Goal: Task Accomplishment & Management: Complete application form

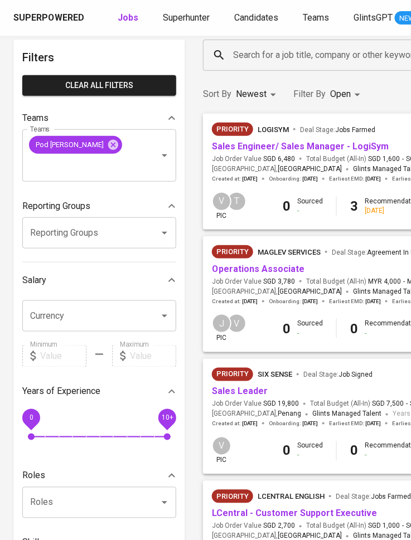
scroll to position [50, 0]
click at [285, 143] on link "Sales Engineer/ Sales Manager - LogiSym" at bounding box center [300, 146] width 177 height 11
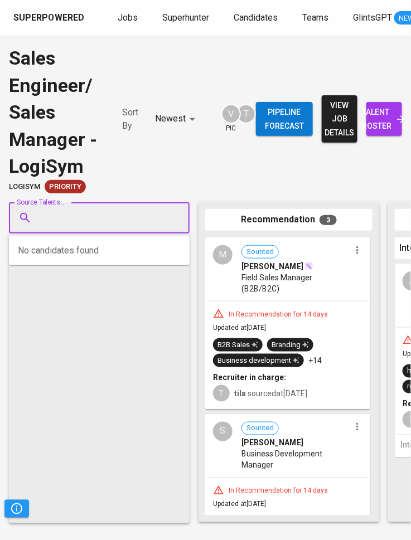
click at [121, 220] on input "Source Talents..." at bounding box center [94, 217] width 117 height 21
paste input "ckcaleb_khoo@icloud.com"
type input "ckcaleb_khoo@icloud.com"
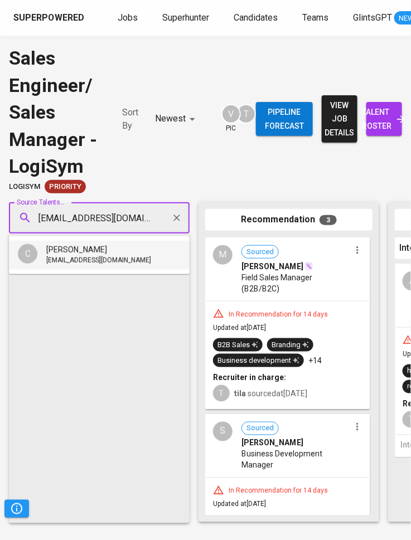
click at [125, 257] on span "ckcaleb_khoo@icloud.com" at bounding box center [98, 260] width 105 height 11
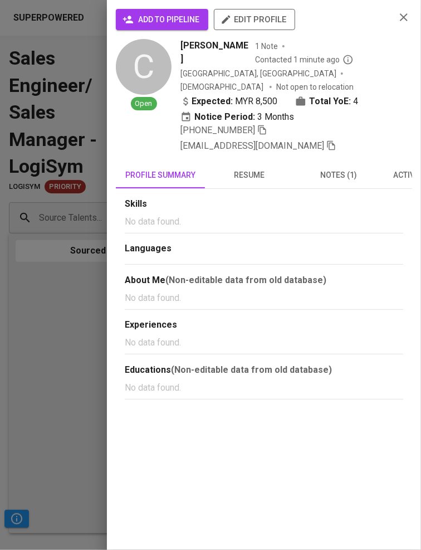
click at [184, 22] on span "add to pipeline" at bounding box center [162, 20] width 75 height 14
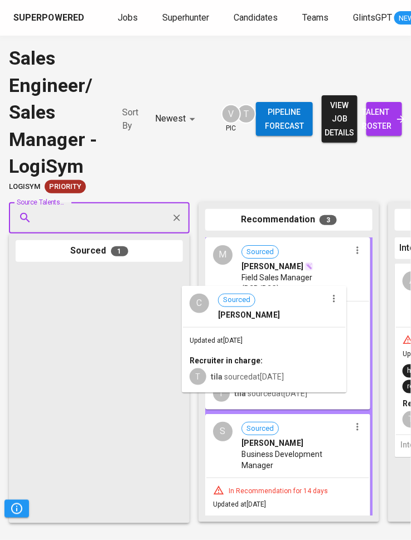
drag, startPoint x: 118, startPoint y: 312, endPoint x: 287, endPoint y: 329, distance: 169.8
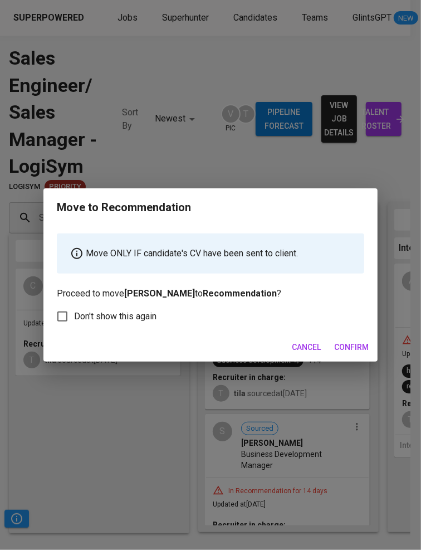
click at [365, 346] on span "Confirm" at bounding box center [352, 348] width 35 height 14
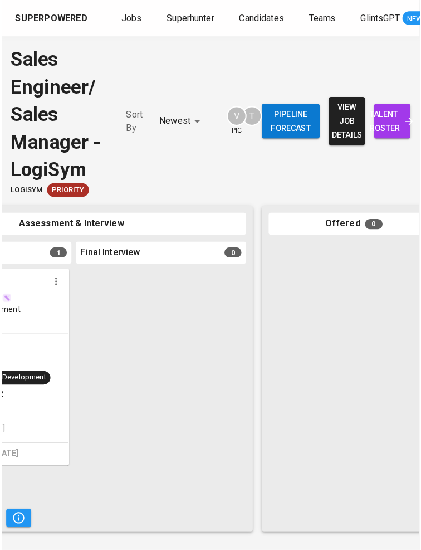
scroll to position [0, 916]
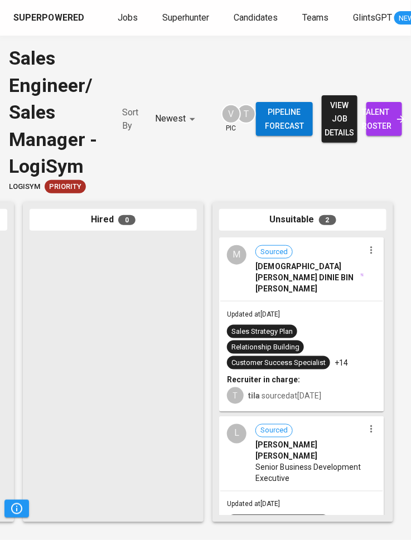
click at [393, 115] on span "talent roster" at bounding box center [384, 118] width 18 height 27
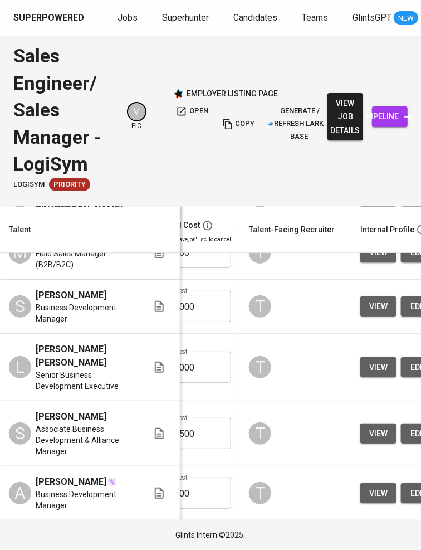
scroll to position [151, 541]
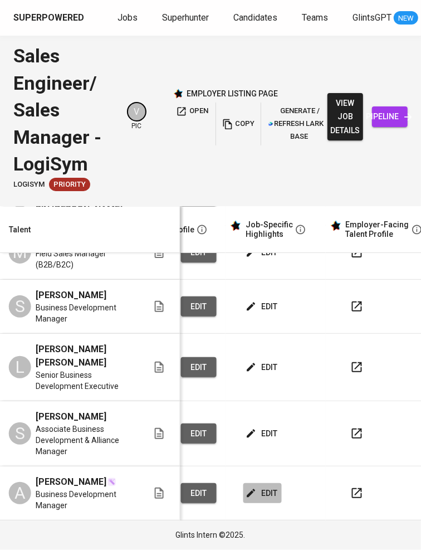
click at [248, 488] on span "edit" at bounding box center [263, 494] width 30 height 14
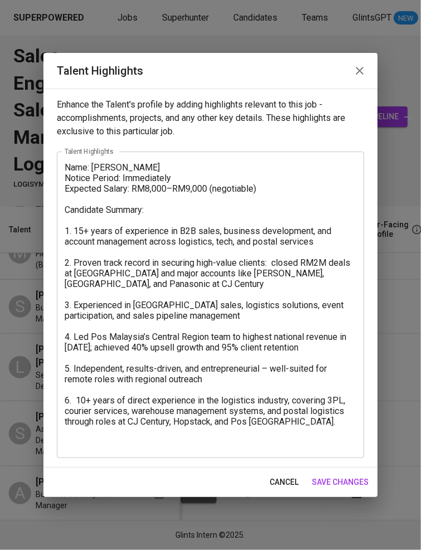
drag, startPoint x: 64, startPoint y: 168, endPoint x: 268, endPoint y: 359, distance: 279.6
click at [261, 355] on div "Name: Azriza Shahabuddin Notice Period: Immediately Expected Salary: RM8,000–RM…" at bounding box center [211, 305] width 308 height 307
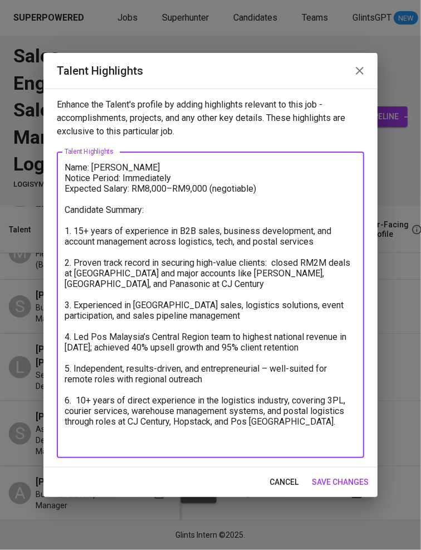
drag, startPoint x: 304, startPoint y: 425, endPoint x: 44, endPoint y: 153, distance: 375.8
click at [44, 153] on div "Enhance the Talent's profile by adding highlights relevant to this job - accomp…" at bounding box center [210, 278] width 335 height 379
click at [357, 478] on span "save changes" at bounding box center [340, 483] width 57 height 14
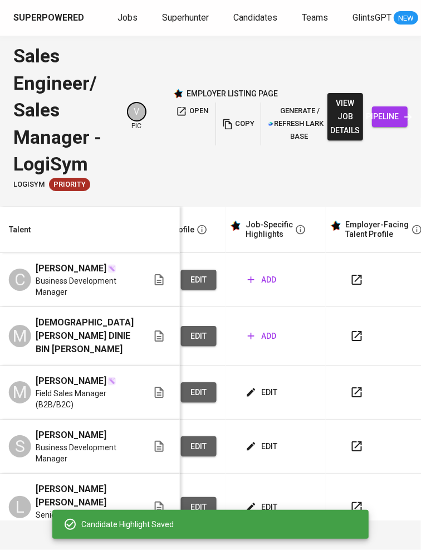
scroll to position [0, 541]
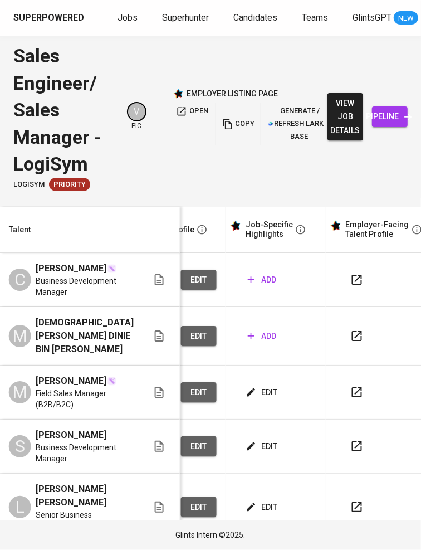
click at [248, 278] on span "add" at bounding box center [262, 280] width 28 height 14
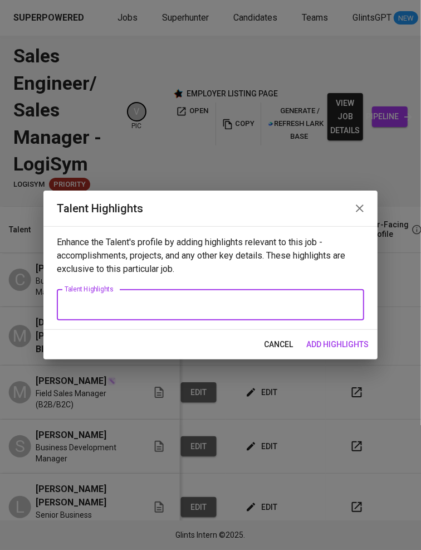
click at [180, 307] on textarea at bounding box center [211, 305] width 292 height 11
paste textarea "Name: Caleb Khoo Notice Period: Immediate / Short (to confirm) Expected Salary:…"
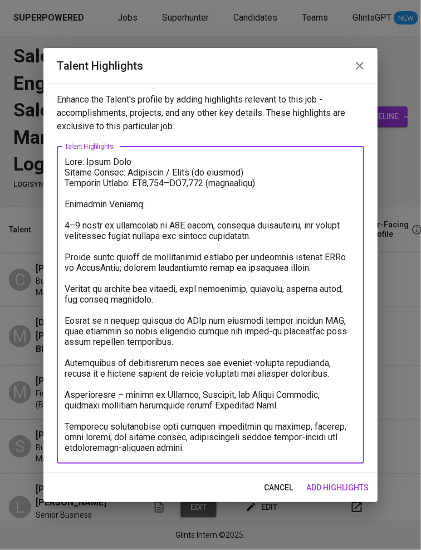
click at [149, 183] on textarea at bounding box center [211, 305] width 292 height 297
click at [189, 181] on textarea at bounding box center [211, 305] width 292 height 297
click at [69, 230] on textarea at bounding box center [211, 305] width 292 height 297
click at [66, 227] on textarea at bounding box center [211, 305] width 292 height 297
drag, startPoint x: 91, startPoint y: 226, endPoint x: 74, endPoint y: 225, distance: 16.8
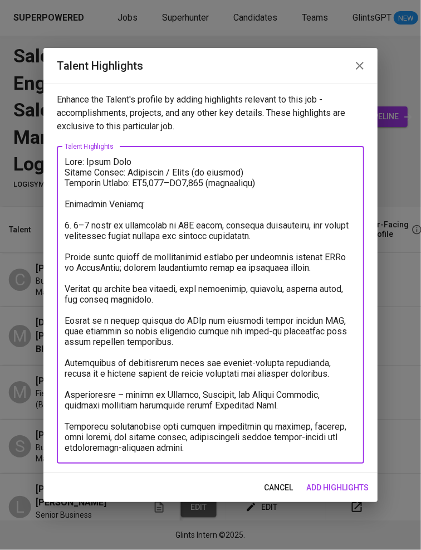
click at [74, 225] on textarea at bounding box center [211, 305] width 292 height 297
click at [66, 254] on textarea at bounding box center [211, 305] width 292 height 297
drag, startPoint x: 125, startPoint y: 268, endPoint x: 67, endPoint y: 269, distance: 58.0
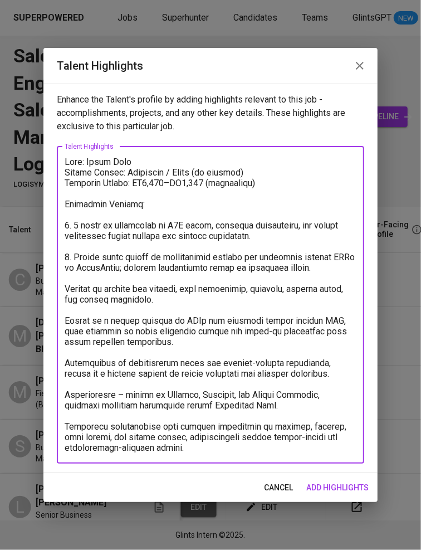
click at [67, 269] on textarea at bounding box center [211, 305] width 292 height 297
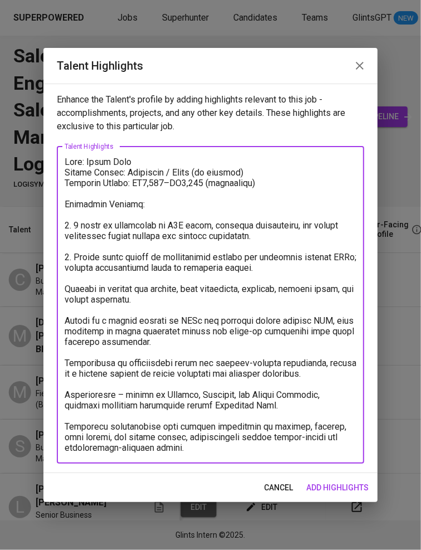
click at [65, 289] on textarea at bounding box center [211, 305] width 292 height 297
click at [65, 318] on textarea at bounding box center [211, 305] width 292 height 297
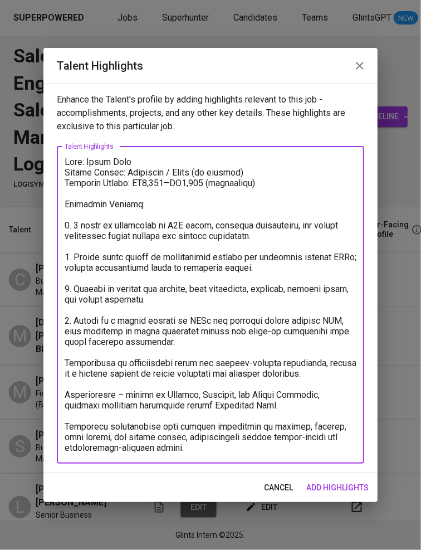
click at [66, 366] on textarea at bounding box center [211, 305] width 292 height 297
click at [290, 332] on textarea at bounding box center [211, 305] width 292 height 297
click at [66, 395] on textarea at bounding box center [211, 305] width 292 height 297
drag, startPoint x: 66, startPoint y: 395, endPoint x: 226, endPoint y: 413, distance: 161.1
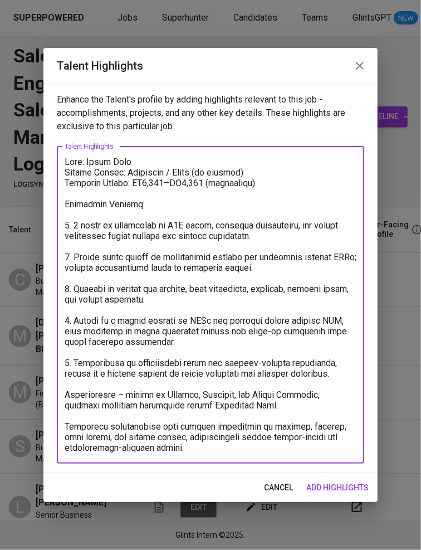
click at [226, 413] on textarea at bounding box center [211, 305] width 292 height 297
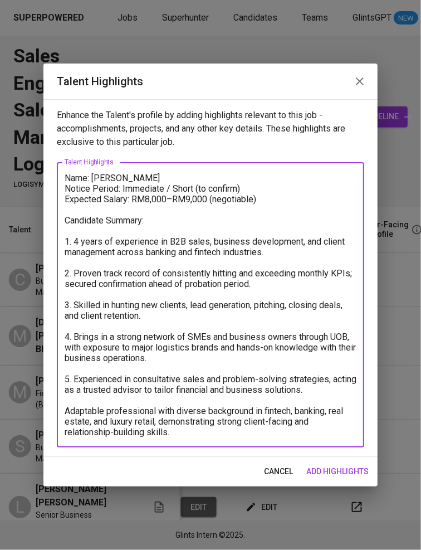
click at [65, 410] on textarea "Name: Caleb Khoo Notice Period: Immediate / Short (to confirm) Expected Salary:…" at bounding box center [211, 305] width 292 height 265
type textarea "Name: Caleb Khoo Notice Period: Immediate / Short (to confirm) Expected Salary:…"
click at [341, 469] on span "add highlights" at bounding box center [338, 472] width 62 height 14
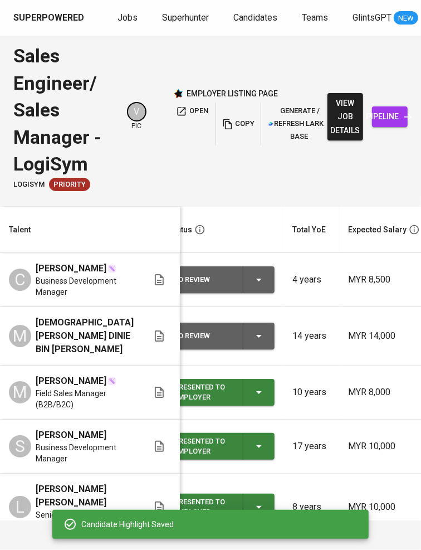
scroll to position [0, 0]
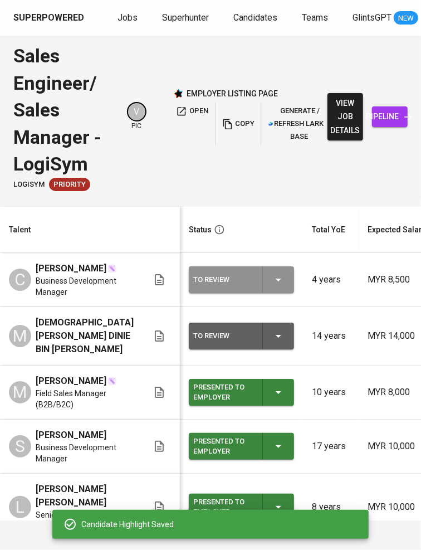
click at [272, 284] on icon "button" at bounding box center [278, 279] width 13 height 13
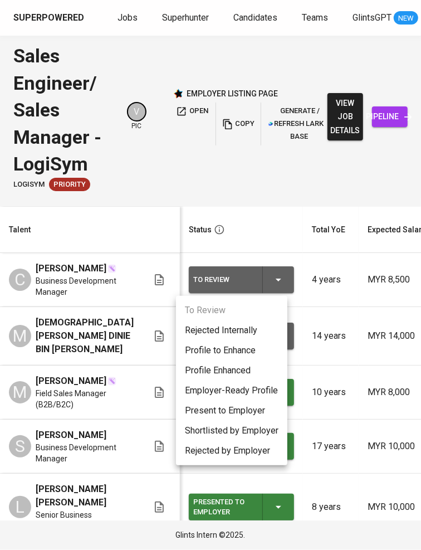
click at [226, 404] on li "Present to Employer" at bounding box center [232, 411] width 112 height 20
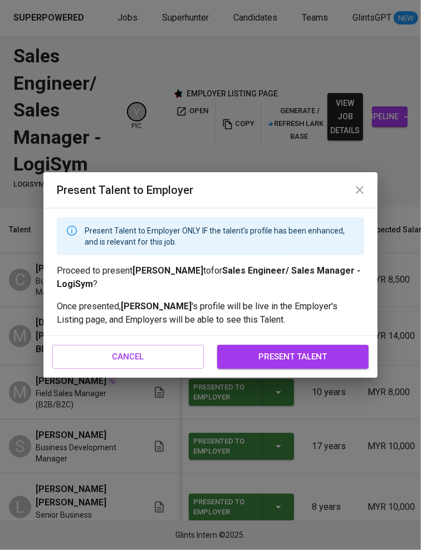
click at [283, 360] on span "present talent" at bounding box center [293, 357] width 127 height 14
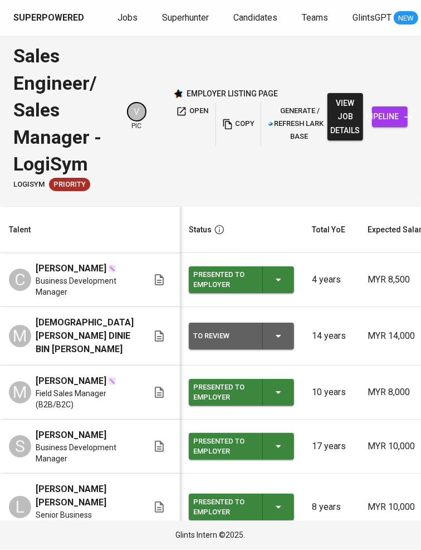
click at [123, 17] on span "Jobs" at bounding box center [128, 17] width 20 height 11
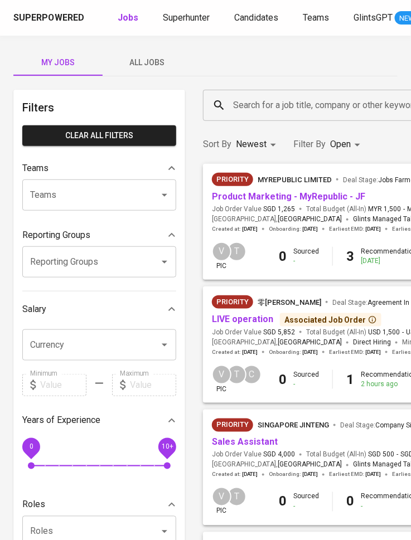
click at [251, 321] on link "LIVE operation" at bounding box center [242, 319] width 61 height 11
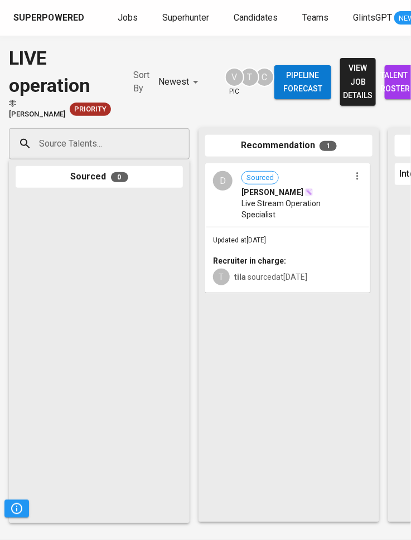
click at [145, 146] on input "Source Talents..." at bounding box center [94, 143] width 117 height 21
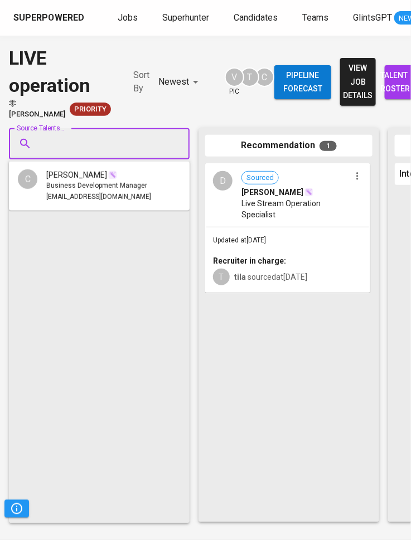
paste input "evancheah102@gmail.com"
type input "evancheah102@gmail.com"
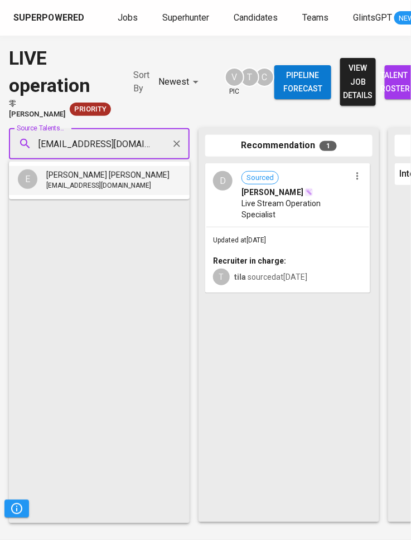
click at [112, 187] on span "evancheah102@gmail.com" at bounding box center [98, 186] width 105 height 11
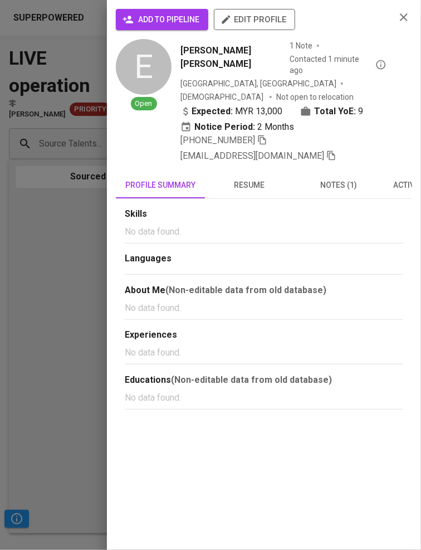
click at [181, 17] on span "add to pipeline" at bounding box center [162, 20] width 75 height 14
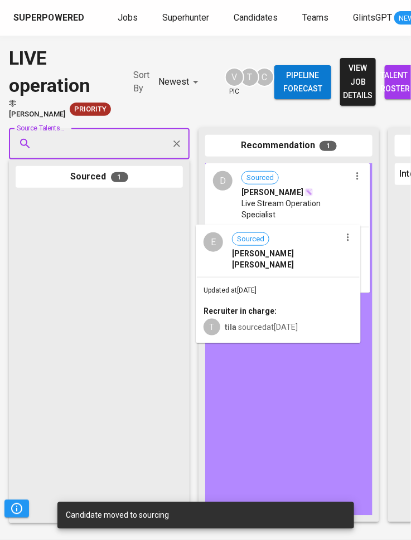
drag, startPoint x: 118, startPoint y: 260, endPoint x: 313, endPoint y: 290, distance: 197.4
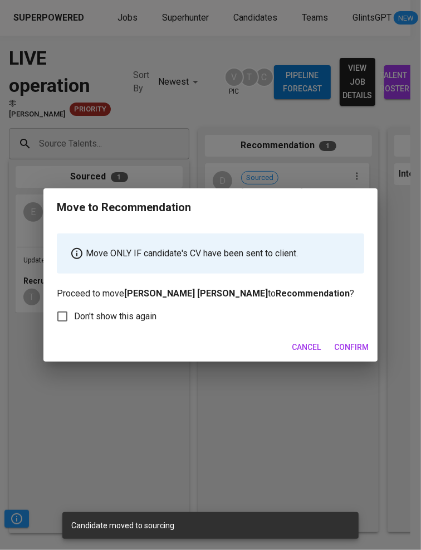
click at [352, 343] on span "Confirm" at bounding box center [352, 348] width 35 height 14
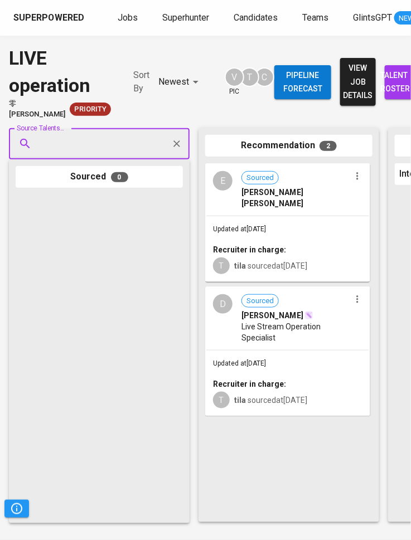
click at [394, 77] on span "talent roster" at bounding box center [403, 82] width 18 height 27
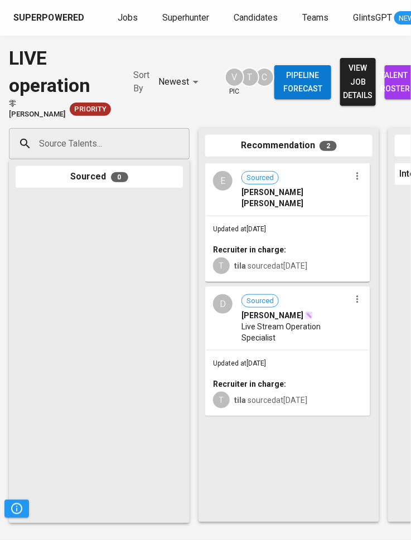
click at [280, 310] on span "[PERSON_NAME]" at bounding box center [272, 315] width 62 height 11
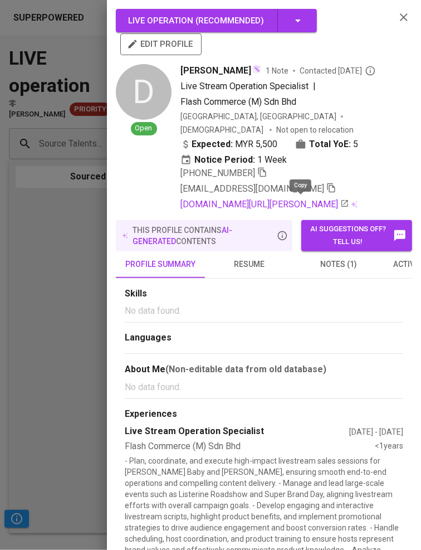
click at [327, 193] on icon "button" at bounding box center [332, 188] width 10 height 10
click at [67, 272] on div at bounding box center [210, 275] width 421 height 550
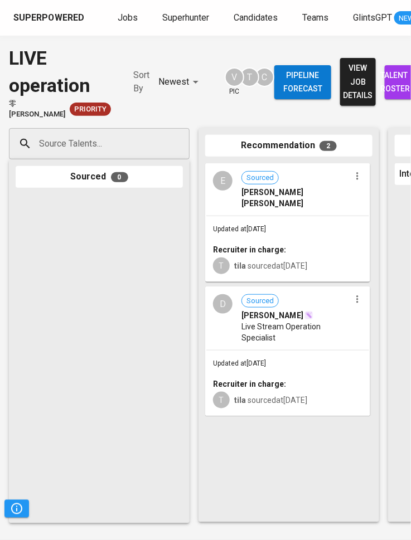
click at [394, 69] on span "talent roster" at bounding box center [403, 82] width 18 height 27
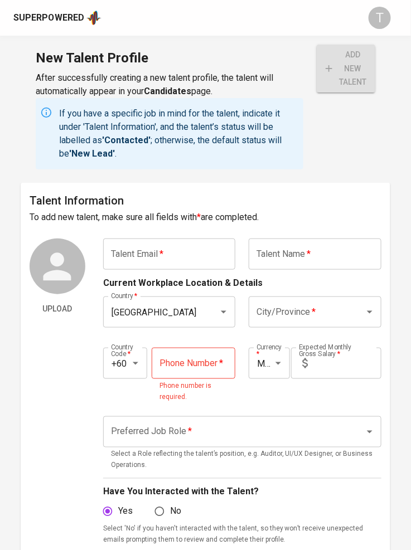
click at [331, 248] on input "text" at bounding box center [315, 254] width 133 height 31
paste input "[PERSON_NAME]"
type input "CALEB KHOO"
click at [148, 258] on input "text" at bounding box center [169, 254] width 133 height 31
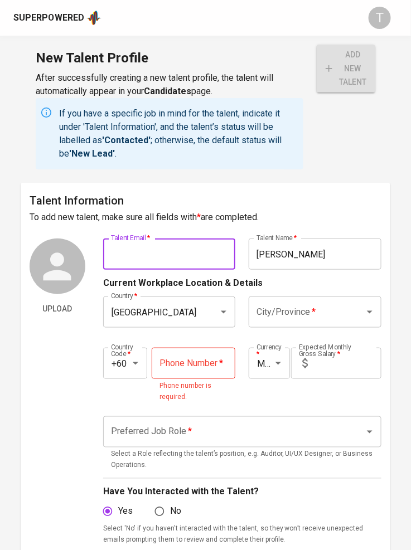
paste input "ckcaleb_khoo@icloud.com"
type input "ckcaleb_khoo@icloud.com"
click at [282, 307] on input "City/Province   *" at bounding box center [299, 312] width 91 height 21
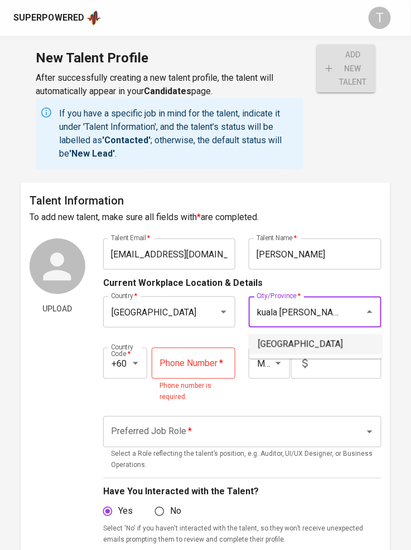
click at [322, 342] on li "[GEOGRAPHIC_DATA]" at bounding box center [315, 345] width 133 height 20
type input "[GEOGRAPHIC_DATA]"
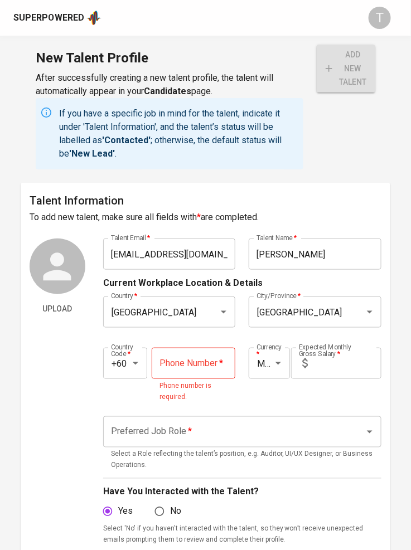
click at [195, 362] on input "tel" at bounding box center [194, 363] width 84 height 31
paste input "17-383-3270"
type input "17-383-3270"
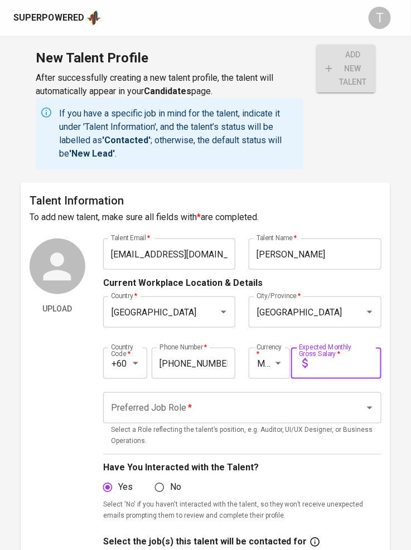
click at [350, 363] on input "text" at bounding box center [346, 363] width 69 height 31
type input "8,500"
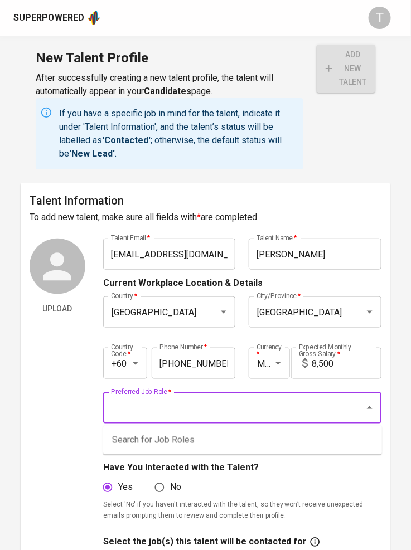
click at [318, 404] on input "Preferred Job Role   *" at bounding box center [226, 408] width 237 height 21
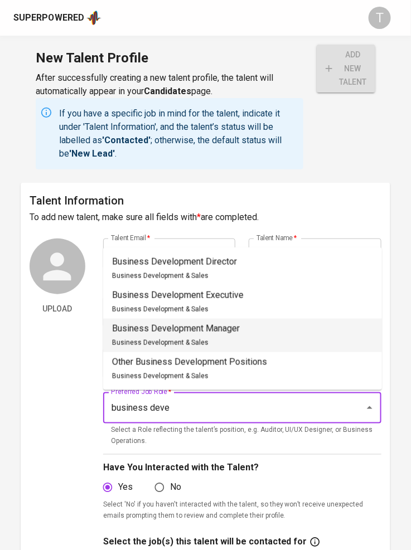
click at [207, 340] on div "Business Development Manager Business Development & Sales" at bounding box center [176, 335] width 128 height 27
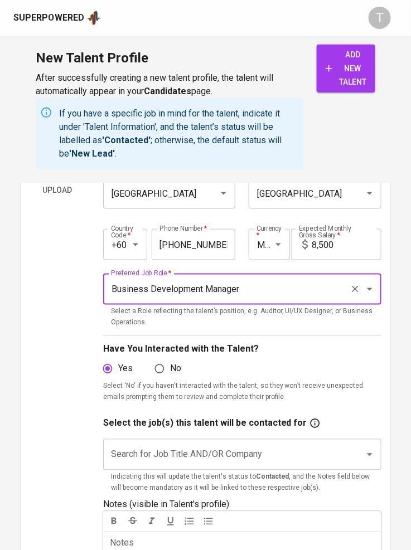
scroll to position [129, 0]
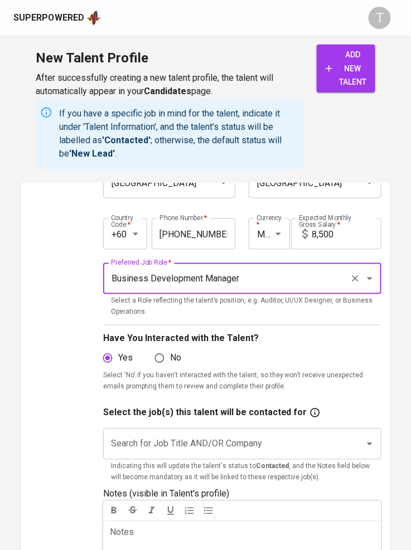
type input "Business Development Manager"
click at [215, 441] on input "Search for Job Title AND/OR Company" at bounding box center [226, 444] width 237 height 21
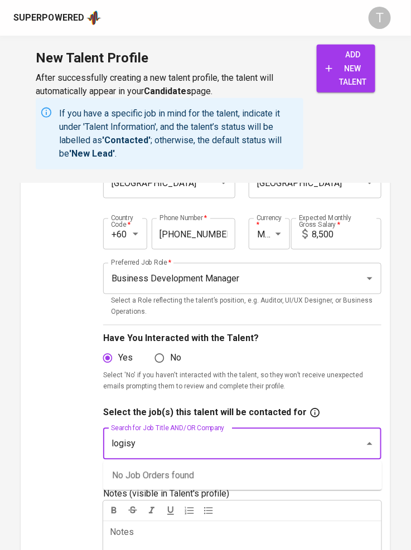
type input "logisym"
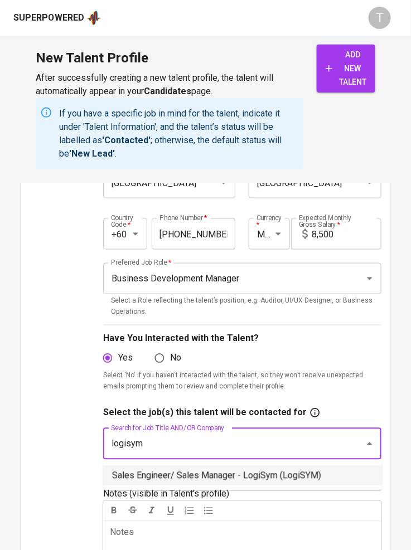
click at [240, 467] on li "Sales Engineer/ Sales Manager - LogiSym (LogiSYM)" at bounding box center [242, 476] width 279 height 20
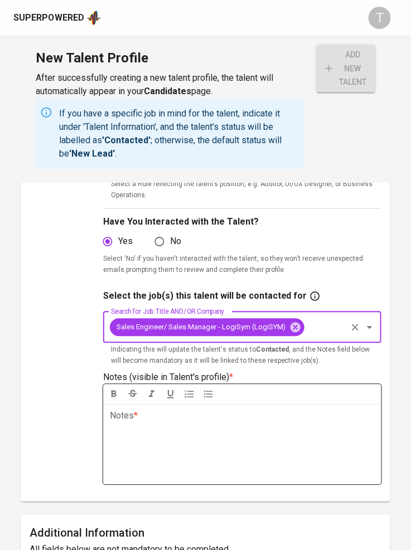
scroll to position [262, 0]
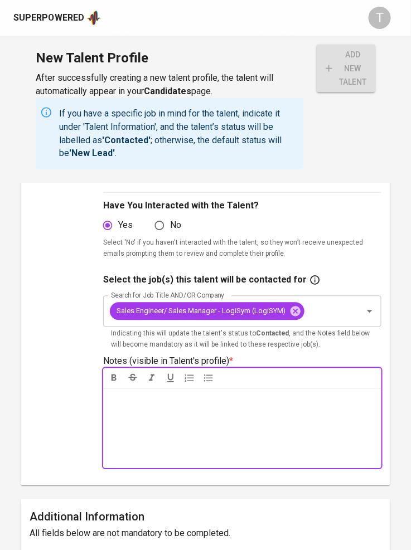
click at [161, 413] on div "Notes * ﻿" at bounding box center [242, 429] width 278 height 80
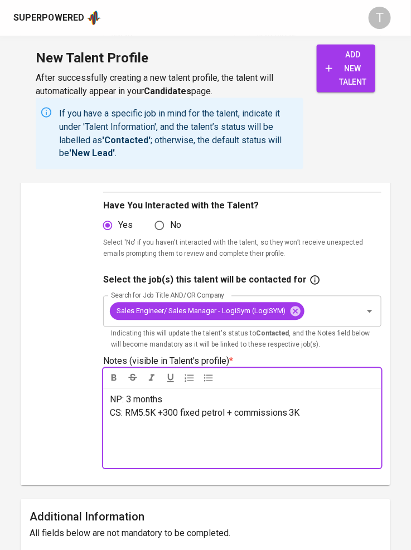
click at [345, 405] on p "NP: 3 months" at bounding box center [242, 400] width 265 height 13
click at [337, 416] on p "CS: RM5.5K +300 fixed petrol + commissions 3K" at bounding box center [242, 413] width 265 height 13
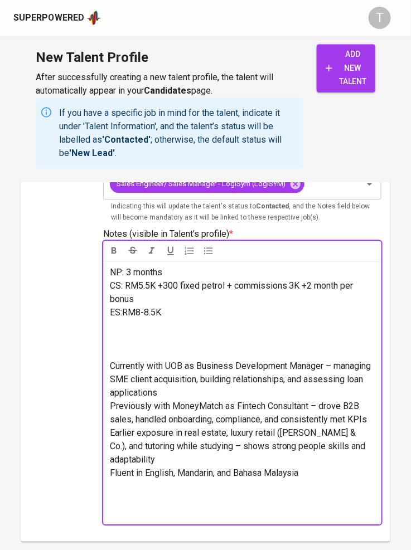
scroll to position [391, 0]
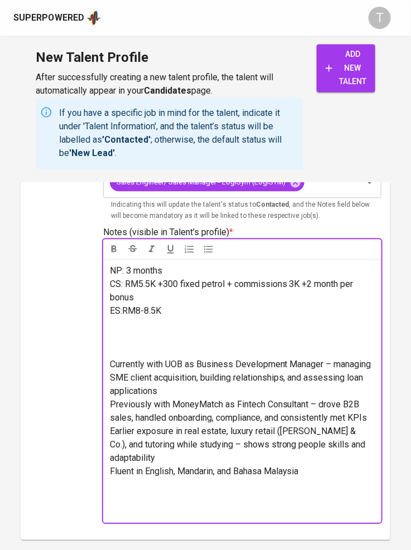
click at [110, 363] on span "Currently with UOB as Business Development Manager – managing SME client acquis…" at bounding box center [242, 378] width 264 height 37
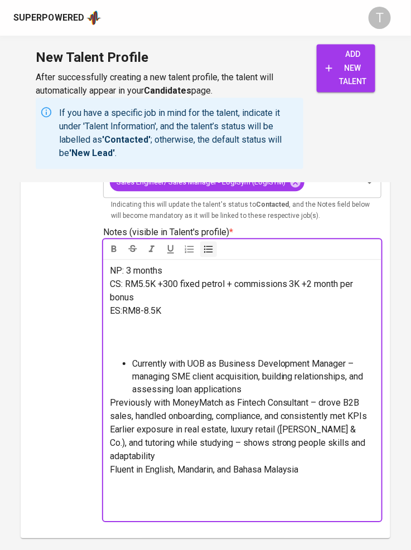
click at [259, 387] on li "Currently with UOB as Business Development Manager – managing SME client acquis…" at bounding box center [253, 377] width 243 height 38
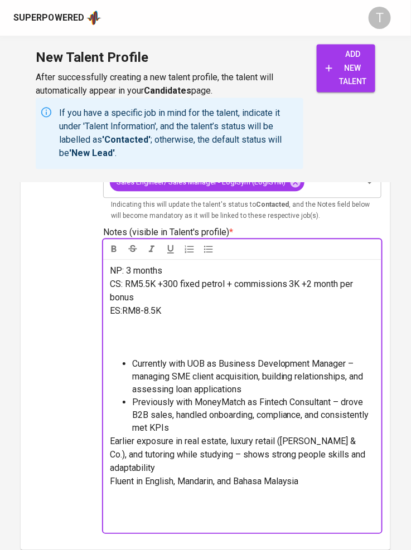
click at [215, 435] on p "Earlier exposure in real estate, luxury retail (Tiffany & Co.), and tutoring wh…" at bounding box center [242, 455] width 265 height 40
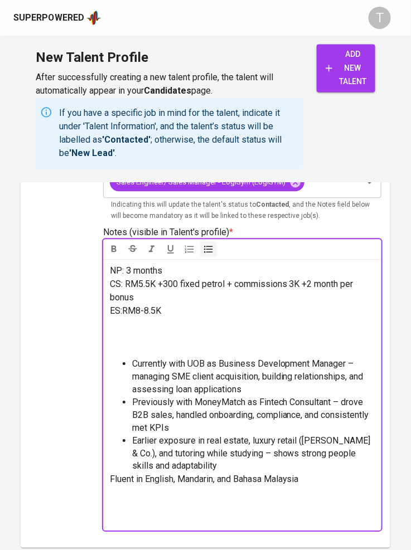
click at [203, 460] on li "Earlier exposure in real estate, luxury retail (Tiffany & Co.), and tutoring wh…" at bounding box center [253, 454] width 243 height 38
click at [182, 355] on p at bounding box center [242, 345] width 265 height 27
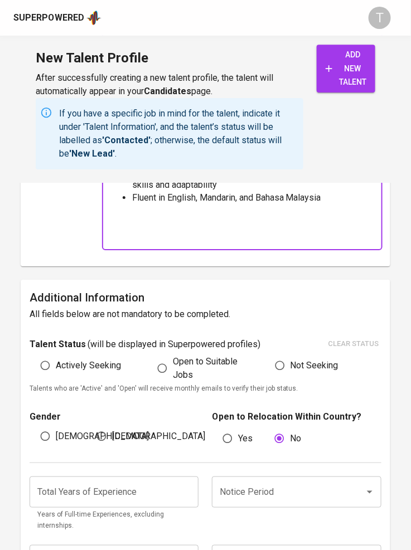
scroll to position [650, 0]
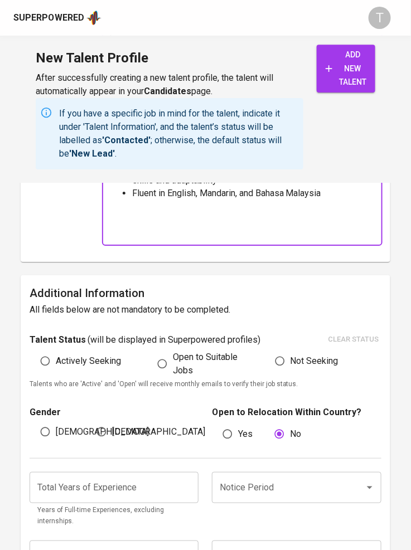
click at [84, 352] on label "Actively Seeking" at bounding box center [78, 361] width 86 height 21
click at [56, 352] on input "Actively Seeking" at bounding box center [45, 361] width 21 height 21
radio input "true"
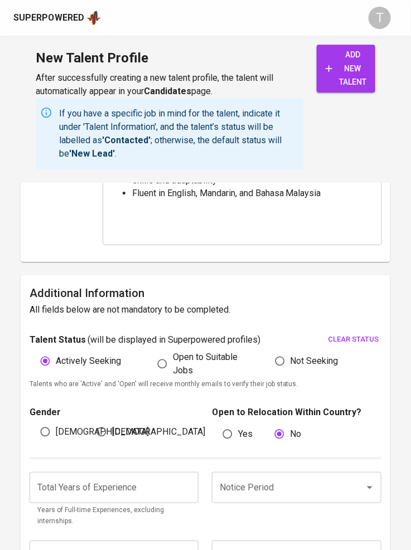
click at [50, 425] on input "[DEMOGRAPHIC_DATA]" at bounding box center [45, 431] width 21 height 21
radio input "true"
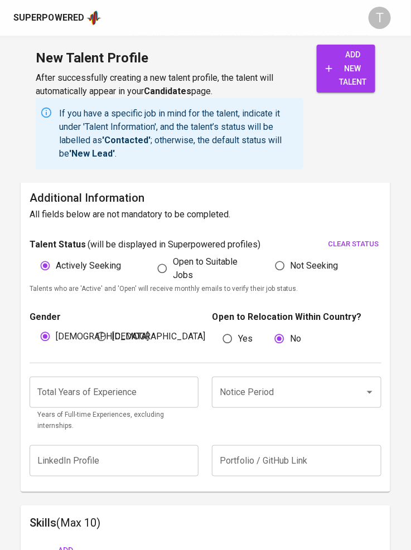
scroll to position [833, 0]
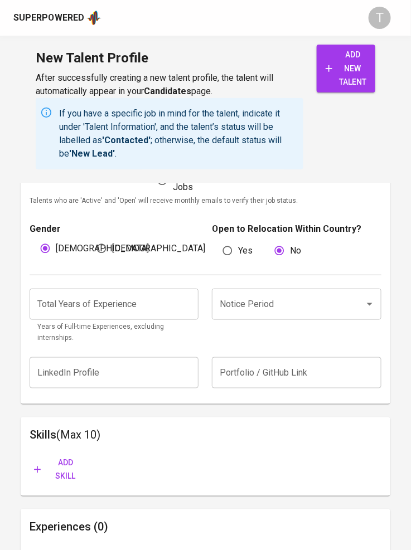
click at [131, 304] on input "number" at bounding box center [114, 304] width 169 height 31
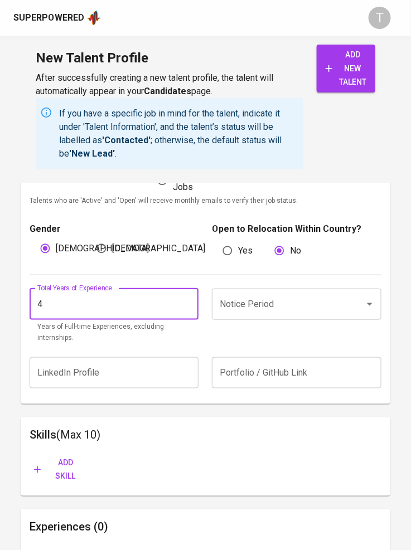
type input "4"
click at [264, 309] on input "Notice Period" at bounding box center [281, 304] width 128 height 21
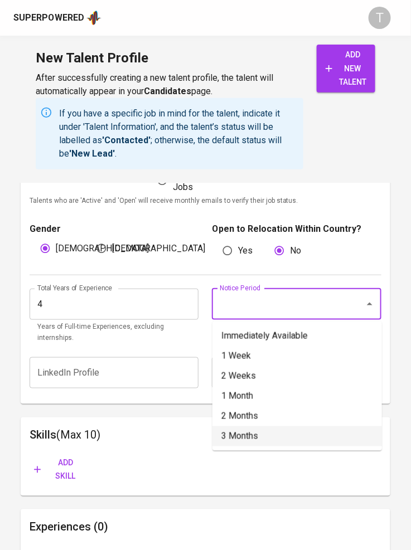
click at [269, 439] on li "3 Months" at bounding box center [296, 436] width 169 height 20
type input "3 Months"
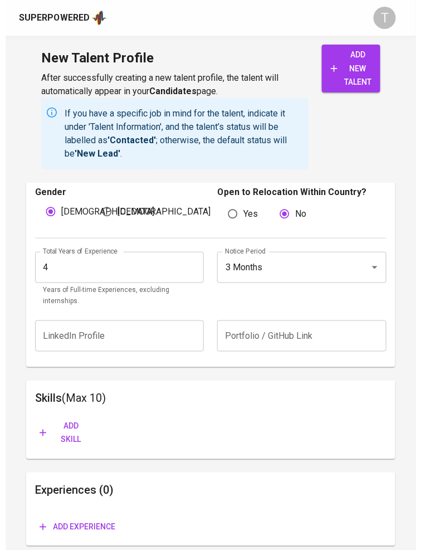
scroll to position [914, 0]
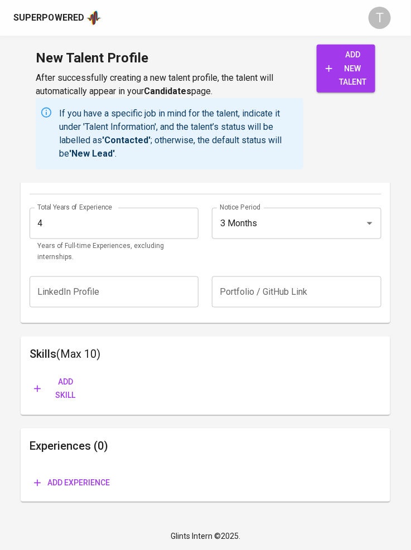
click at [360, 80] on span "add new talent" at bounding box center [346, 68] width 41 height 41
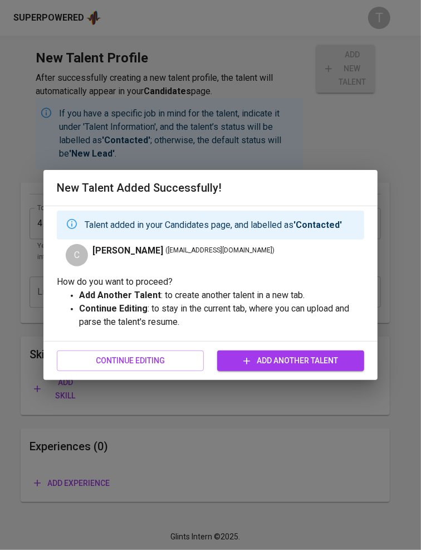
click at [149, 362] on span "Continue Editing" at bounding box center [130, 361] width 129 height 14
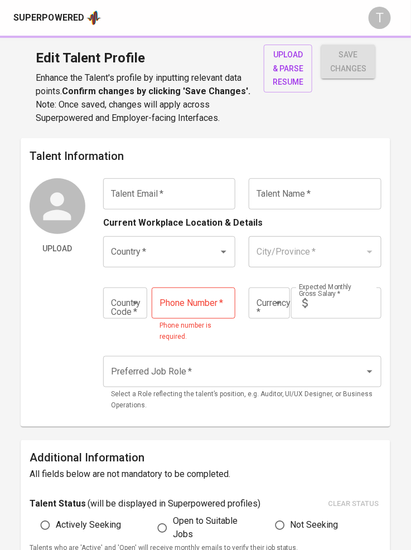
type input "ckcaleb_khoo@icloud.com"
type input "CALEB KHOO"
type input "[GEOGRAPHIC_DATA]"
type input "+60"
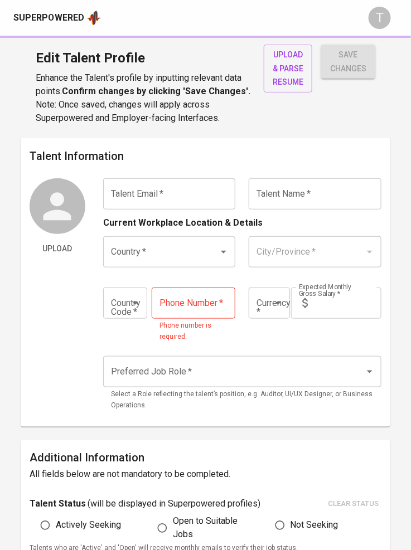
type input "17-383-3270"
type input "MYR"
type input "8,500"
type input "Business Development Manager"
radio input "true"
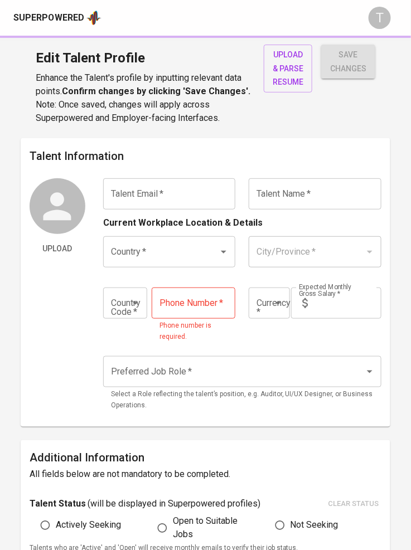
radio input "true"
type input "4"
type input "3 Months"
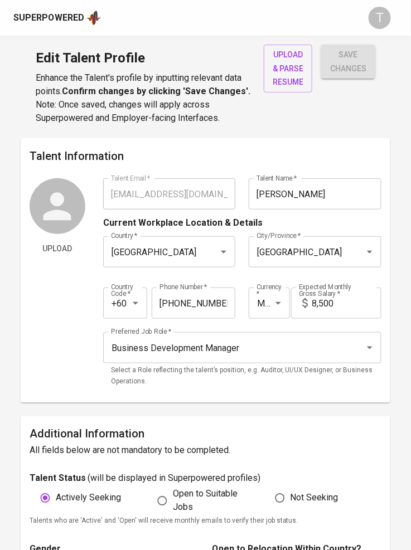
click at [282, 56] on span "upload & parse resume" at bounding box center [288, 68] width 31 height 41
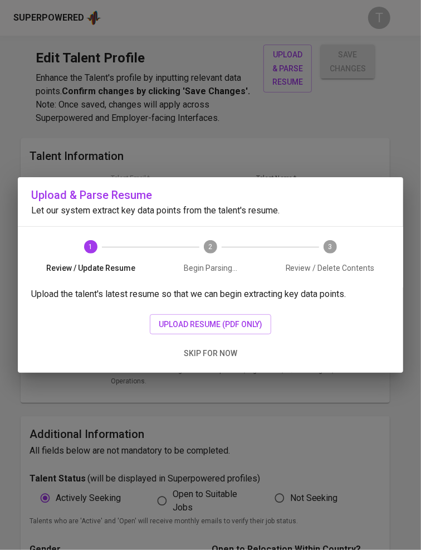
click at [219, 329] on span "upload resume (pdf only)" at bounding box center [211, 325] width 104 height 14
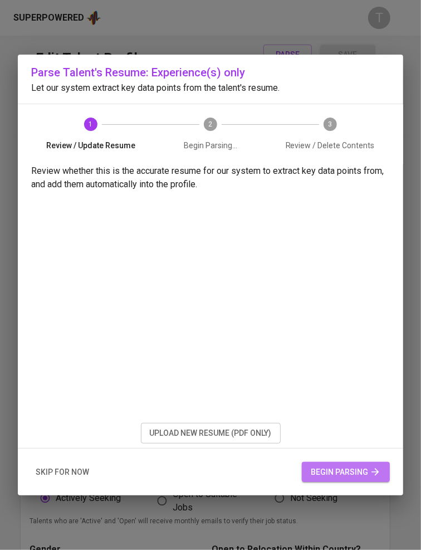
click at [318, 463] on button "begin parsing" at bounding box center [346, 472] width 88 height 21
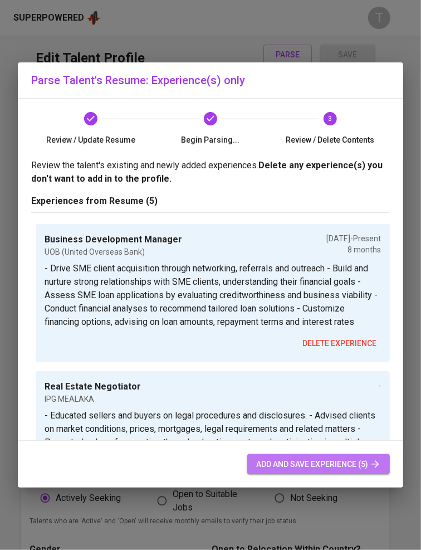
drag, startPoint x: 323, startPoint y: 462, endPoint x: 53, endPoint y: 6, distance: 529.7
click at [323, 461] on span "add and save experience (5)" at bounding box center [318, 465] width 125 height 14
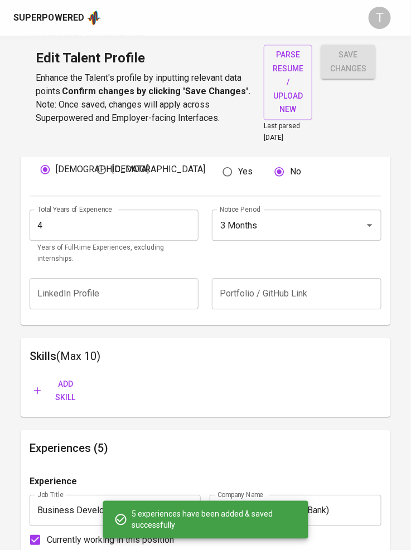
scroll to position [419, 0]
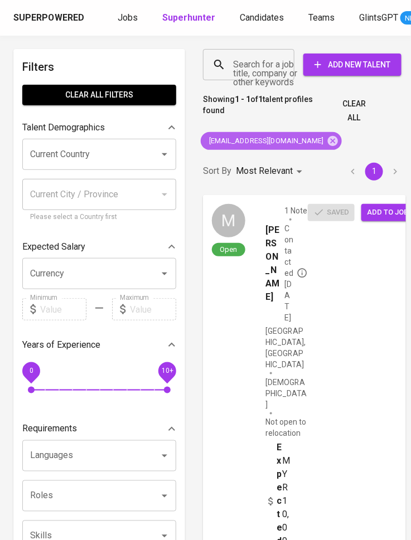
drag, startPoint x: 289, startPoint y: 138, endPoint x: 250, endPoint y: 70, distance: 78.4
click at [328, 138] on icon at bounding box center [333, 141] width 10 height 10
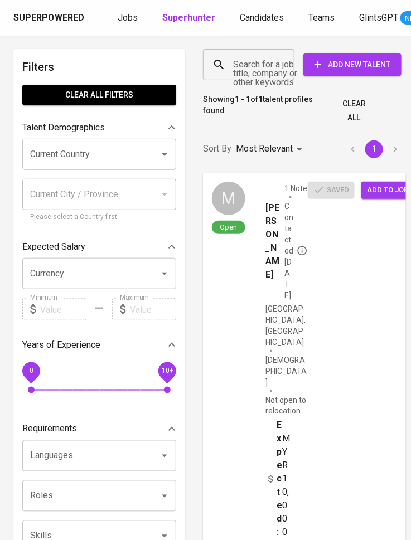
click at [237, 65] on input "Search for a job title, company or other keywords" at bounding box center [251, 64] width 42 height 21
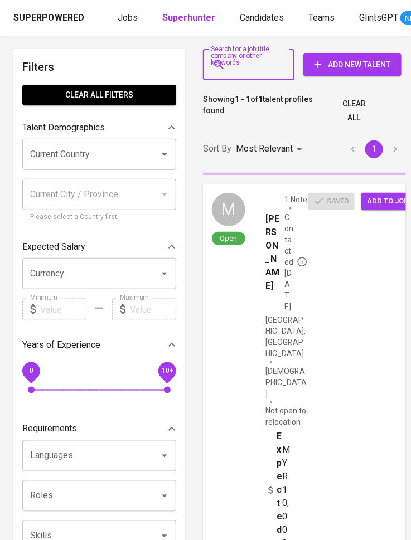
paste input "ckcaleb_khoo@icloud.com"
type input "ckcaleb_khoo@icloud.com"
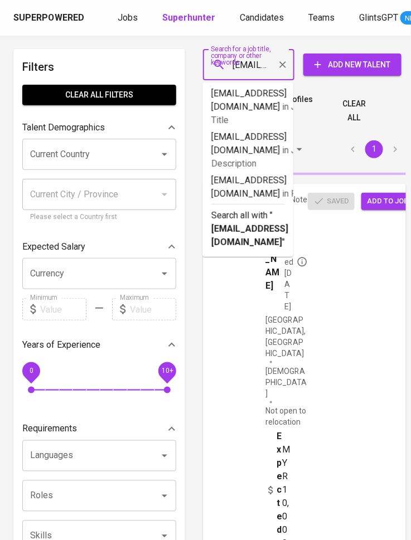
scroll to position [0, 69]
click at [257, 62] on input "Search for a job title, company or other keywords" at bounding box center [251, 64] width 42 height 21
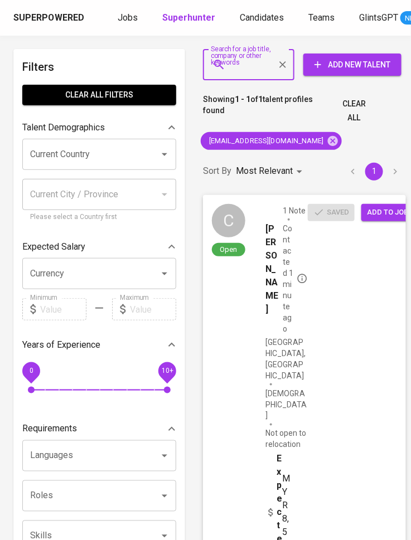
click at [374, 212] on span "Add to job" at bounding box center [387, 212] width 41 height 13
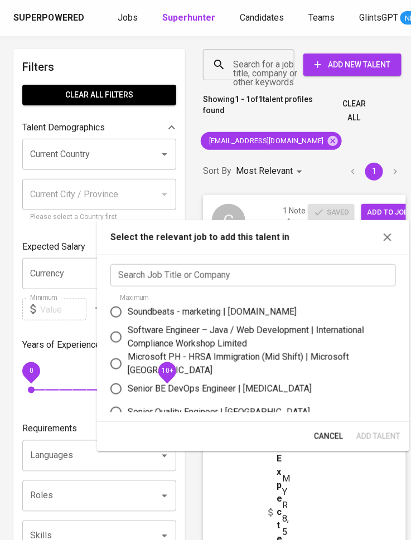
scroll to position [127, 0]
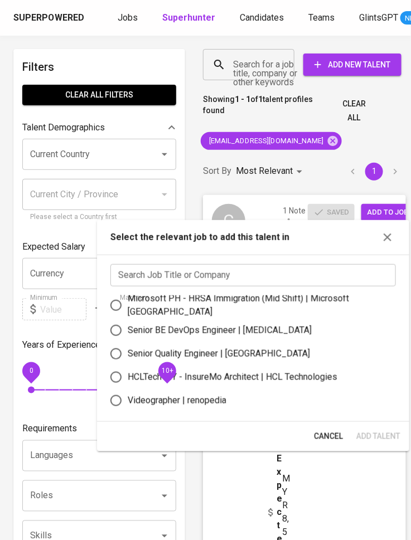
click at [260, 272] on input "text" at bounding box center [252, 275] width 285 height 22
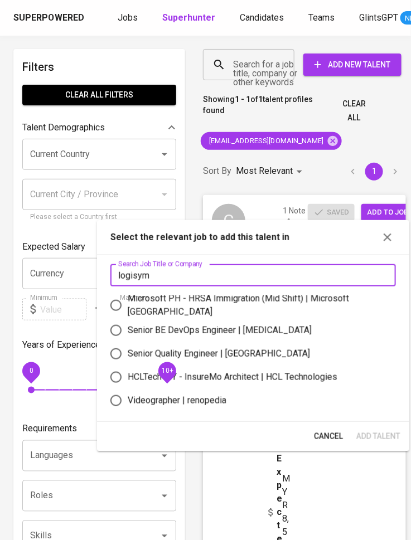
type input "logisym"
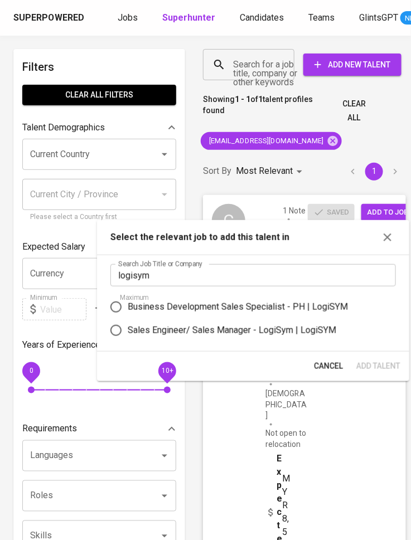
click at [276, 332] on div "Sales Engineer/ Sales Manager - LogiSym | LogiSYM" at bounding box center [232, 330] width 209 height 13
click at [128, 332] on input "Sales Engineer/ Sales Manager - LogiSym | LogiSYM" at bounding box center [115, 330] width 23 height 23
radio input "true"
click at [374, 360] on span "Add Talent" at bounding box center [378, 367] width 44 height 14
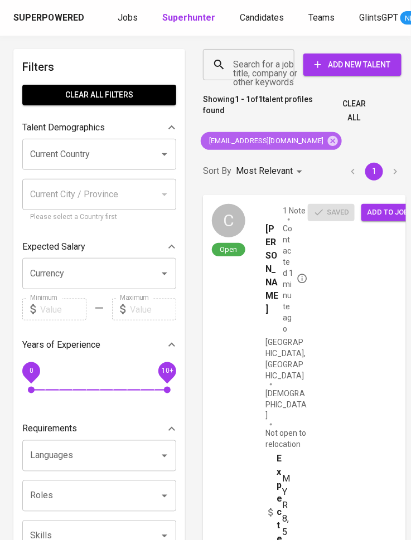
click at [328, 141] on icon at bounding box center [333, 141] width 10 height 10
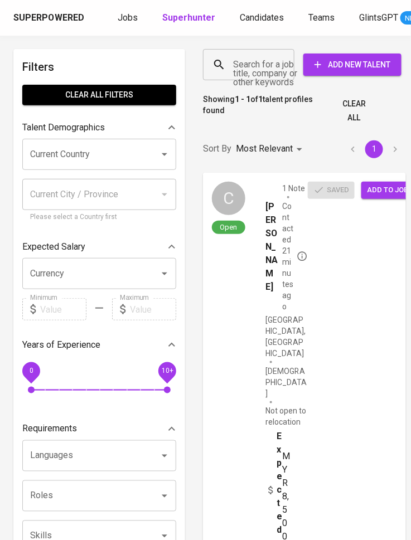
click at [258, 65] on input "Search for a job title, company or other keywords" at bounding box center [251, 64] width 42 height 21
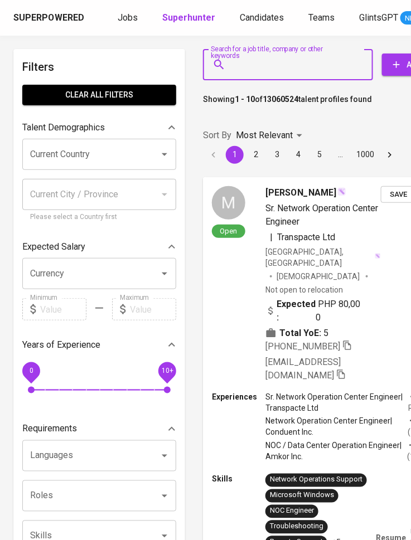
paste input "[EMAIL_ADDRESS][DOMAIN_NAME]"
type input "[EMAIL_ADDRESS][DOMAIN_NAME]"
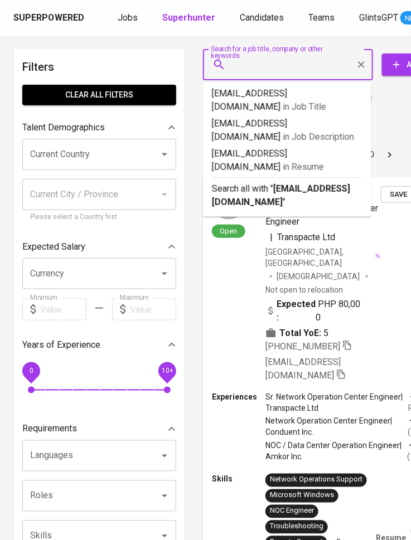
click at [274, 60] on input "Search for a job title, company or other keywords" at bounding box center [290, 64] width 121 height 21
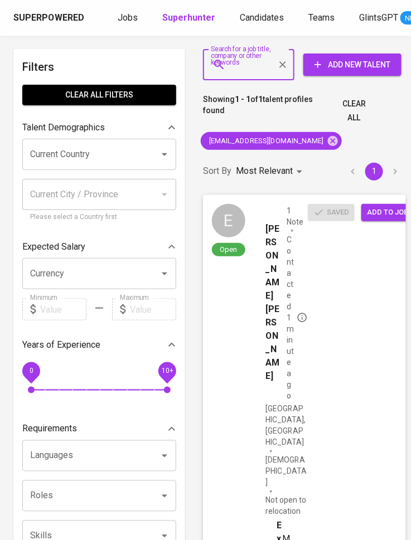
click at [379, 207] on span "Add to job" at bounding box center [387, 212] width 41 height 13
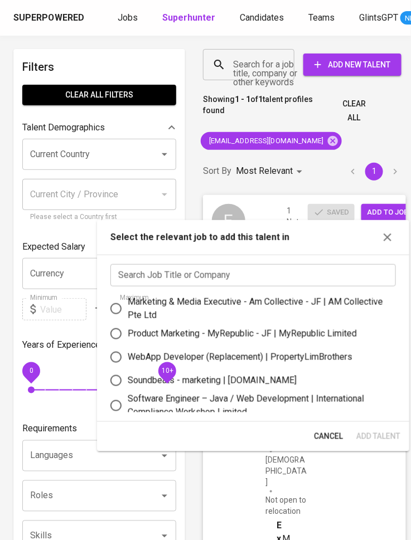
click at [240, 275] on input "text" at bounding box center [252, 275] width 285 height 22
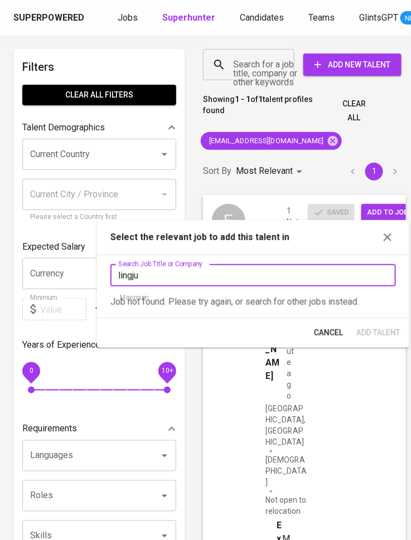
click at [223, 276] on input "lingju" at bounding box center [252, 275] width 285 height 22
click at [224, 275] on input "lingju" at bounding box center [252, 275] width 285 height 22
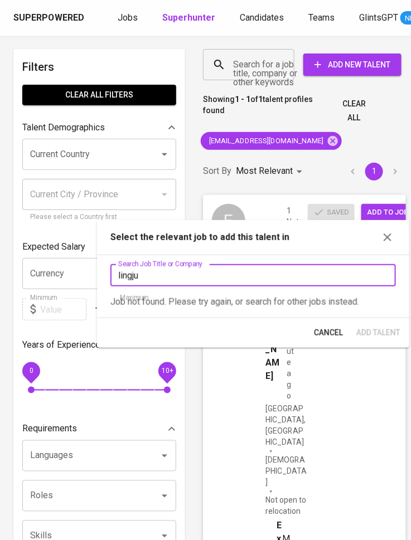
drag, startPoint x: 132, startPoint y: 272, endPoint x: 80, endPoint y: 272, distance: 51.8
click at [80, 272] on body "Superpowered Jobs Superhunter Candidates Teams GlintsGPT NEW T Filters Clear Al…" at bounding box center [205, 509] width 411 height 1018
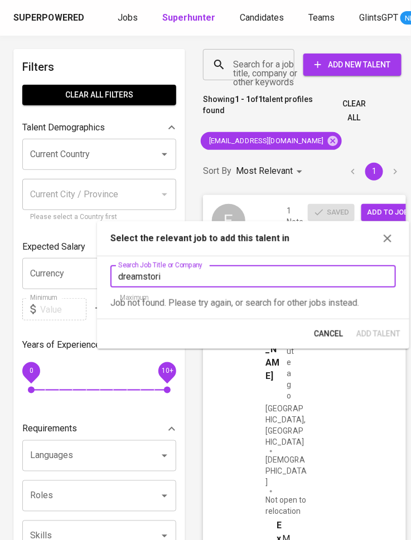
click at [188, 279] on input "dreamstori" at bounding box center [252, 276] width 285 height 22
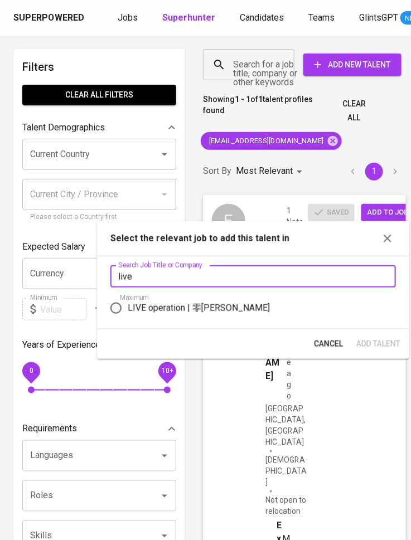
type input "live"
click at [172, 306] on div "LIVE operation | 零矩智能 Ling Ju" at bounding box center [199, 308] width 142 height 13
click at [128, 306] on input "LIVE operation | 零矩智能 Ling Ju" at bounding box center [115, 308] width 23 height 23
radio input "true"
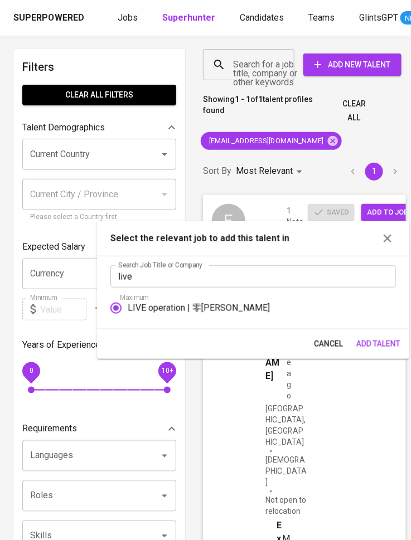
click at [381, 341] on span "Add Talent" at bounding box center [378, 344] width 44 height 14
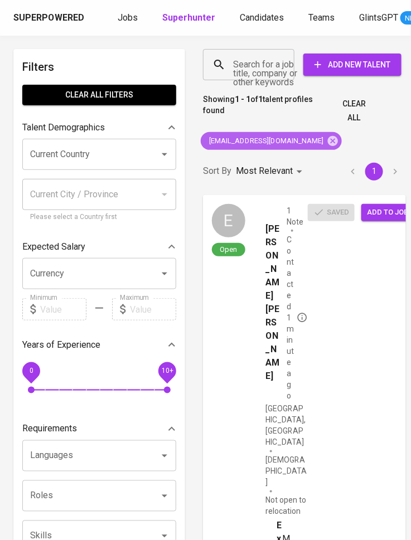
click at [328, 142] on icon at bounding box center [333, 141] width 10 height 10
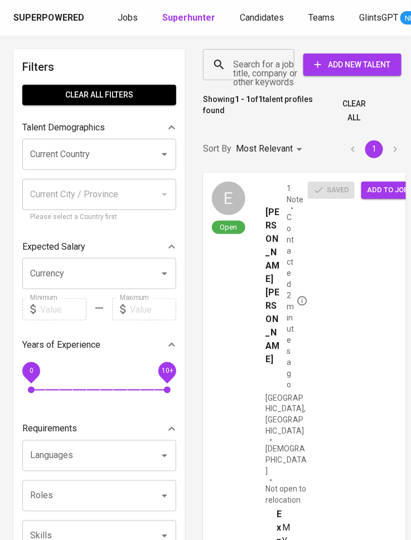
click at [259, 64] on input "Search for a job title, company or other keywords" at bounding box center [251, 64] width 42 height 21
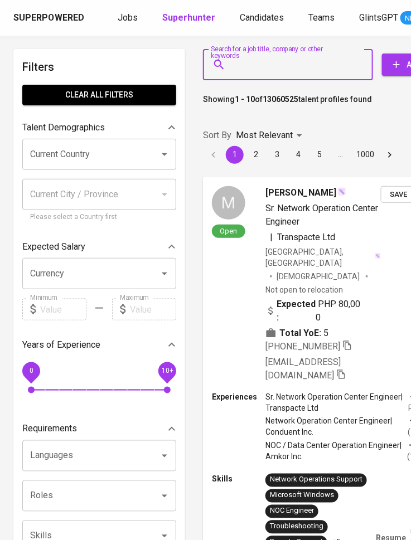
click at [226, 66] on div "Search for a job title, company or other keywords" at bounding box center [288, 64] width 170 height 31
paste input "darrenadam853@gmail.com"
type input "darrenadam853@gmail.com"
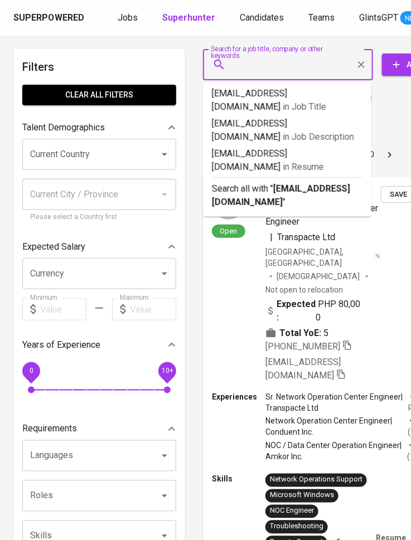
click at [277, 67] on input "Search for a job title, company or other keywords" at bounding box center [290, 64] width 121 height 21
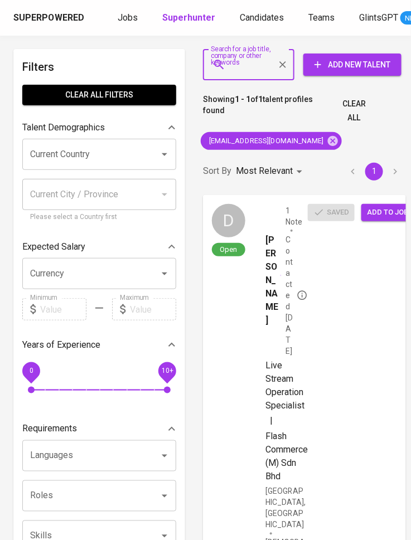
scroll to position [6, 0]
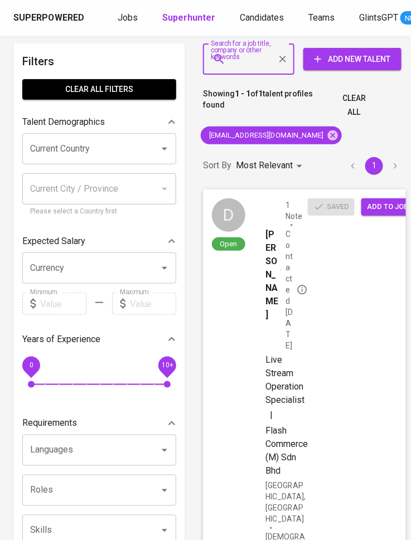
click at [367, 207] on span "Add to job" at bounding box center [387, 207] width 41 height 13
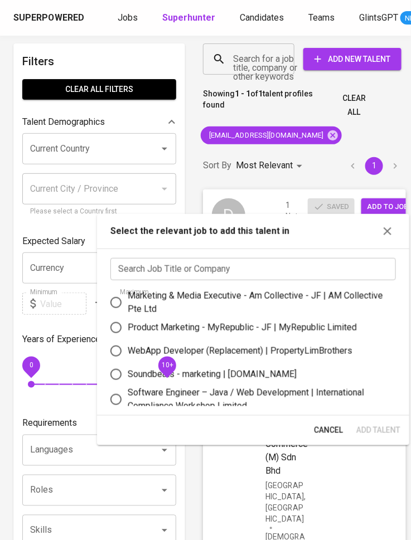
click at [233, 270] on input "text" at bounding box center [252, 269] width 285 height 22
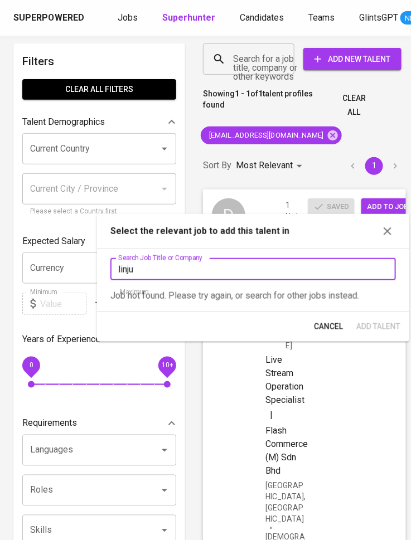
click at [230, 261] on input "linju" at bounding box center [252, 269] width 285 height 22
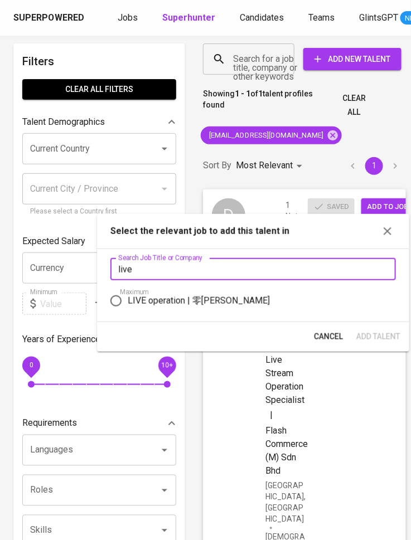
type input "live"
click at [196, 292] on label "LIVE operation | 零矩智能 Ling Ju" at bounding box center [245, 300] width 283 height 23
click at [128, 292] on input "LIVE operation | 零矩智能 Ling Ju" at bounding box center [115, 300] width 23 height 23
radio input "true"
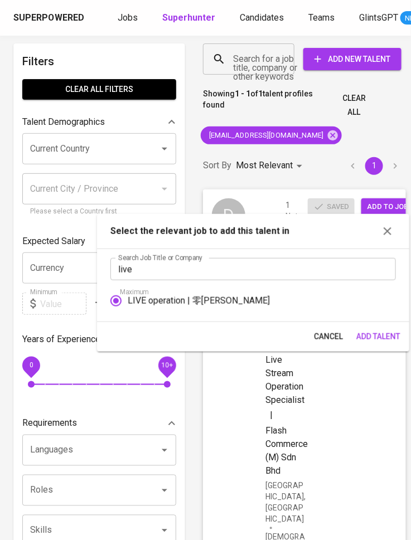
click at [365, 332] on span "Add Talent" at bounding box center [378, 337] width 44 height 14
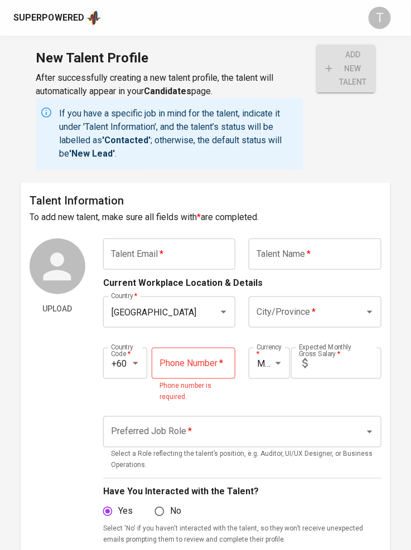
click at [323, 260] on input "text" at bounding box center [315, 254] width 133 height 31
paste input "CheahHuaTong,Evan"
click at [284, 253] on input "CheahHuaTong,Evan" at bounding box center [315, 254] width 133 height 31
click at [302, 255] on input "[PERSON_NAME]" at bounding box center [315, 254] width 133 height 31
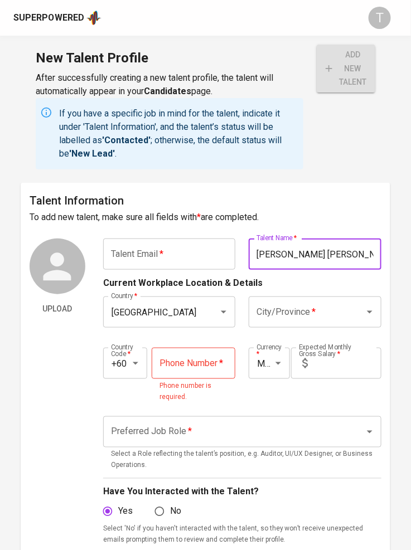
click at [325, 253] on input "[PERSON_NAME] [PERSON_NAME]" at bounding box center [315, 254] width 133 height 31
click at [332, 253] on input "[PERSON_NAME] [PERSON_NAME]" at bounding box center [315, 254] width 133 height 31
click at [332, 254] on input "[PERSON_NAME] [PERSON_NAME]" at bounding box center [315, 254] width 133 height 31
click at [258, 254] on input "[PERSON_NAME]" at bounding box center [315, 254] width 133 height 31
paste input "[PERSON_NAME]"
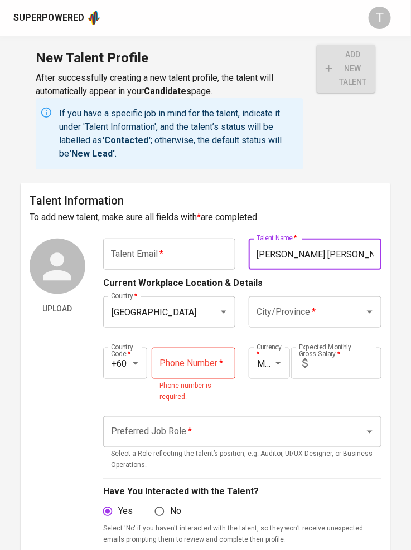
type input "[PERSON_NAME] [PERSON_NAME]"
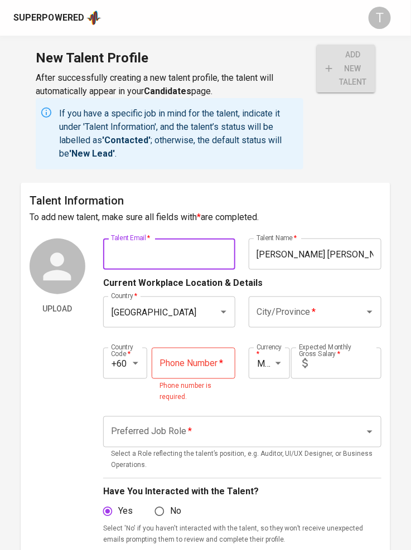
drag, startPoint x: 217, startPoint y: 263, endPoint x: 95, endPoint y: 245, distance: 123.5
click at [217, 263] on input "text" at bounding box center [169, 254] width 133 height 31
click at [145, 253] on input "text" at bounding box center [169, 254] width 133 height 31
paste input "[EMAIL_ADDRESS][DOMAIN_NAME]"
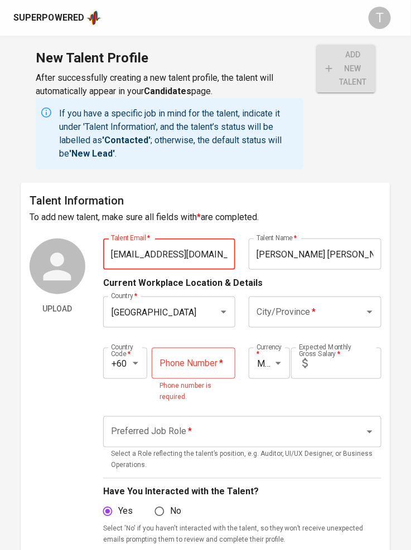
type input "[EMAIL_ADDRESS][DOMAIN_NAME]"
click at [246, 282] on p "Current Workplace Location & Details" at bounding box center [182, 283] width 159 height 13
click at [306, 309] on input "City/Province   *" at bounding box center [299, 312] width 91 height 21
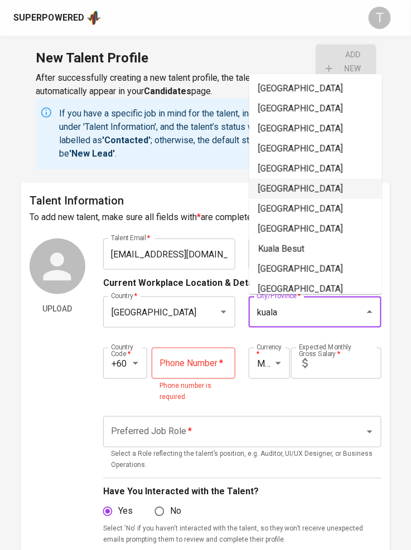
click at [314, 191] on li "[GEOGRAPHIC_DATA]" at bounding box center [315, 189] width 133 height 20
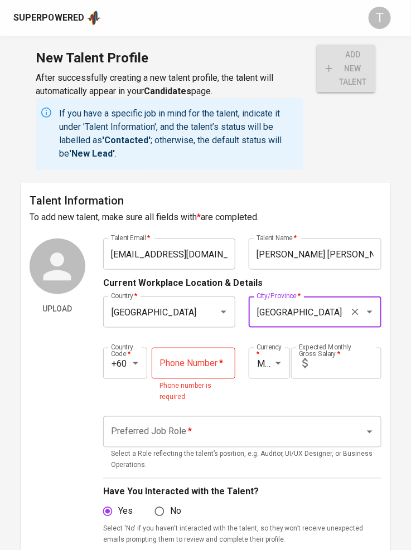
type input "[GEOGRAPHIC_DATA]"
click at [194, 369] on input "tel" at bounding box center [194, 363] width 84 height 31
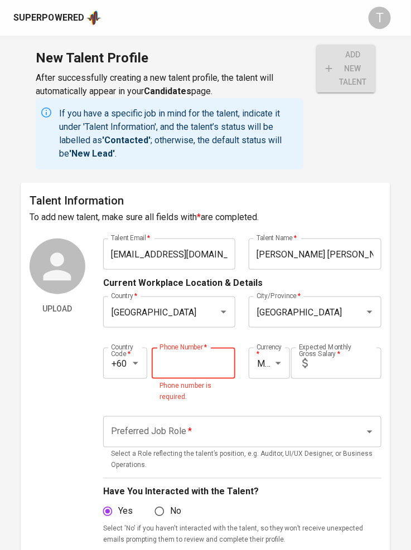
paste input "[PHONE_NUMBER]"
type input "[PHONE_NUMBER]"
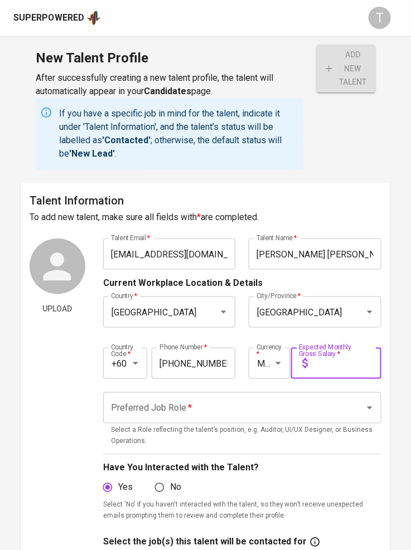
click at [322, 361] on input "text" at bounding box center [346, 363] width 69 height 31
click at [357, 371] on input "text" at bounding box center [346, 363] width 69 height 31
click at [240, 421] on div "Preferred Job Role *" at bounding box center [242, 407] width 278 height 31
type input "13,000"
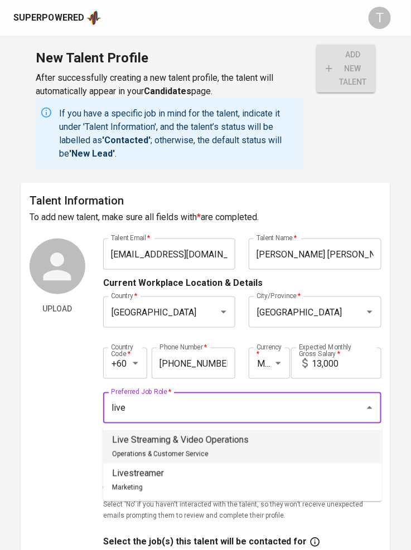
click at [239, 445] on p "Live Streaming & Video Operations" at bounding box center [180, 440] width 137 height 13
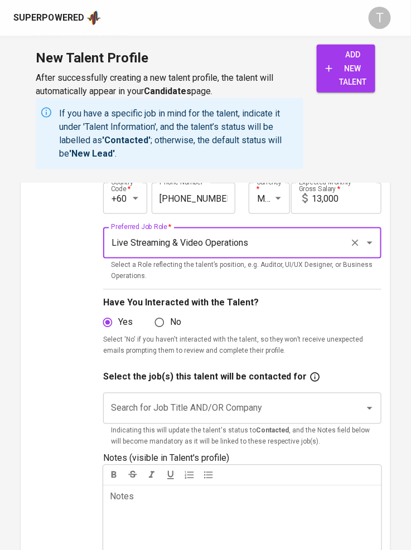
scroll to position [198, 0]
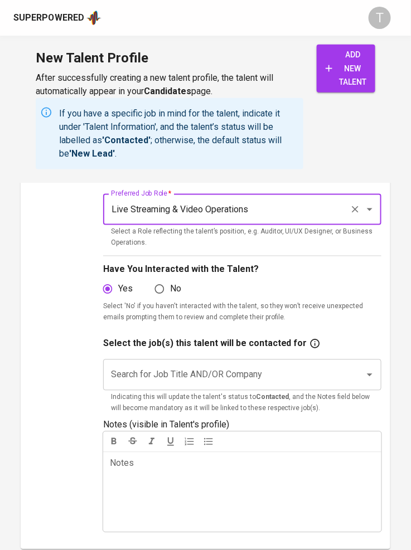
type input "Live Streaming & Video Operations"
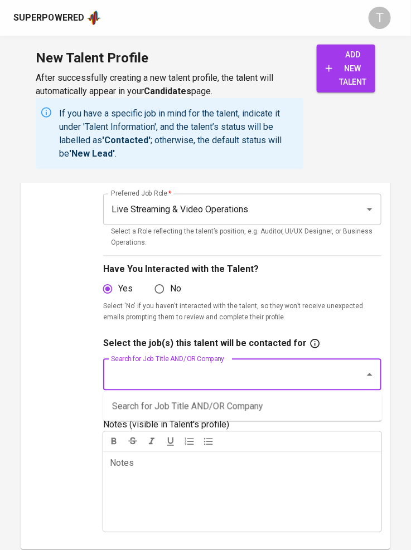
click at [175, 371] on input "Search for Job Title AND/OR Company" at bounding box center [226, 375] width 237 height 21
type input "l"
type input "d"
type input "l"
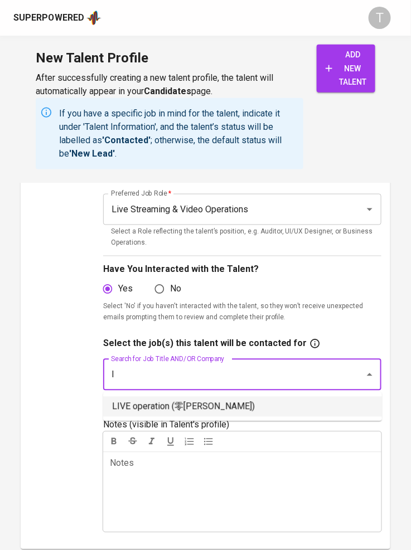
click at [175, 410] on li "LIVE operation (零[PERSON_NAME])" at bounding box center [242, 407] width 279 height 20
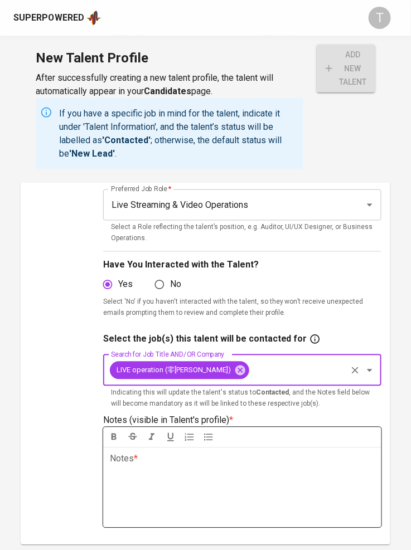
scroll to position [206, 0]
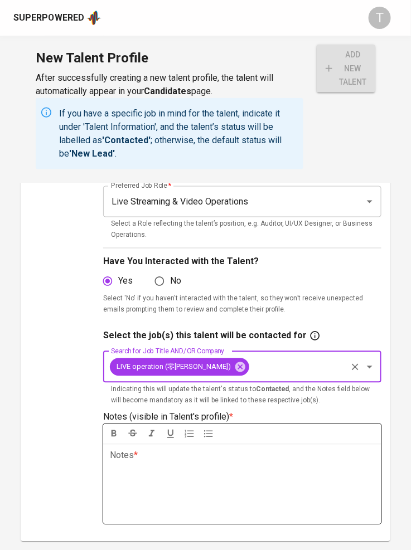
click at [173, 477] on div "Notes * ﻿" at bounding box center [242, 484] width 278 height 80
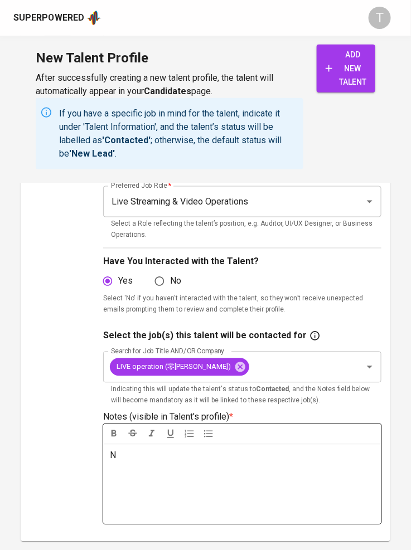
scroll to position [207, 0]
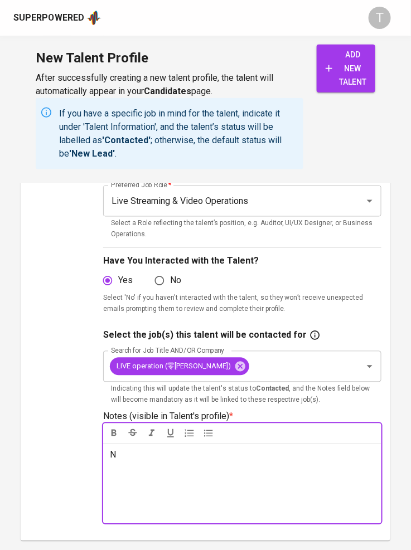
click at [192, 449] on p "N" at bounding box center [242, 455] width 265 height 13
click at [250, 486] on p "ES: RM13-15K" at bounding box center [242, 482] width 265 height 13
click at [134, 503] on p "﻿" at bounding box center [242, 508] width 265 height 13
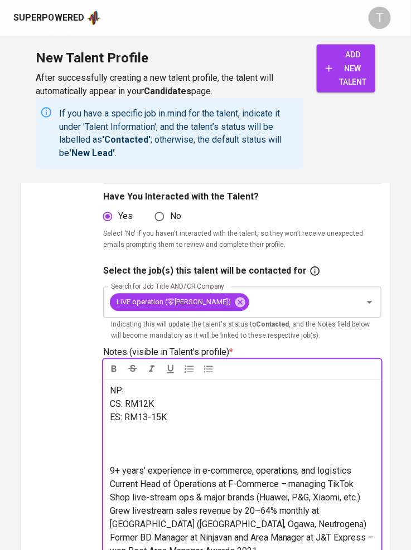
scroll to position [284, 0]
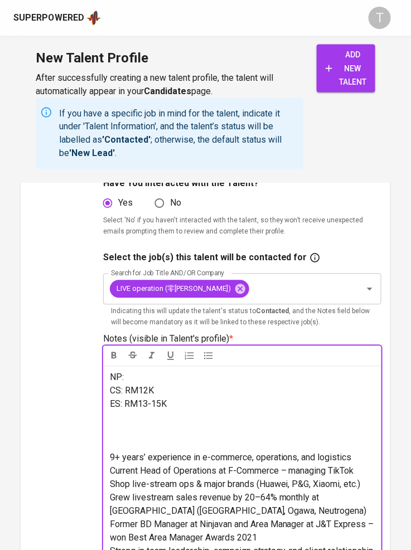
click at [110, 458] on span "9+ years’ experience in e-commerce, operations, and logistics" at bounding box center [231, 458] width 242 height 11
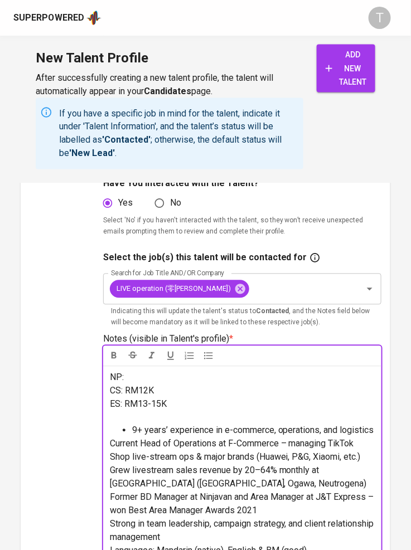
drag, startPoint x: 108, startPoint y: 441, endPoint x: 116, endPoint y: 447, distance: 9.6
click at [112, 443] on div "NP: CS: RM12K ES: RM13-15K ﻿ 9+ years’ experience in e-commerce, operations, an…" at bounding box center [242, 491] width 278 height 250
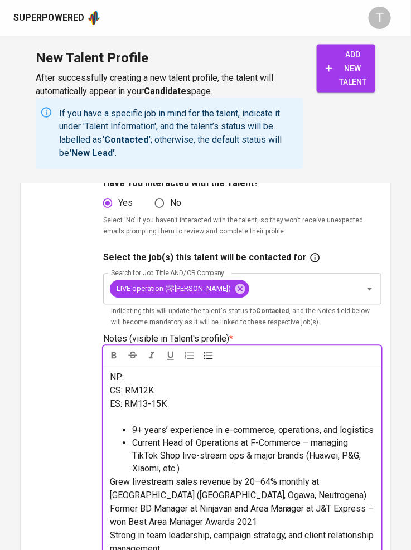
click at [110, 482] on span "Grew livestream sales revenue by 20–64% monthly at [GEOGRAPHIC_DATA] ([GEOGRAPH…" at bounding box center [238, 489] width 257 height 24
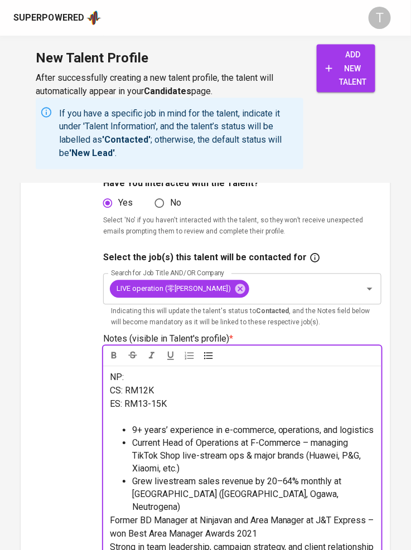
drag, startPoint x: 109, startPoint y: 504, endPoint x: 115, endPoint y: 512, distance: 9.9
click at [110, 505] on div "NP: CS: RM12K ES: RM13-15K ﻿ 9+ years’ experience in e-commerce, operations, an…" at bounding box center [242, 502] width 278 height 273
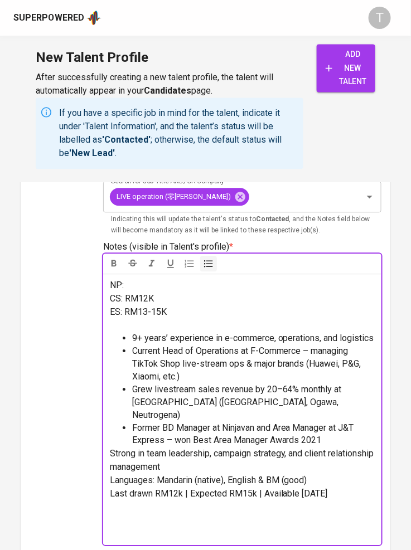
scroll to position [377, 0]
click at [110, 448] on span "Strong in team leadership, campaign strategy, and client relationship management" at bounding box center [243, 460] width 266 height 24
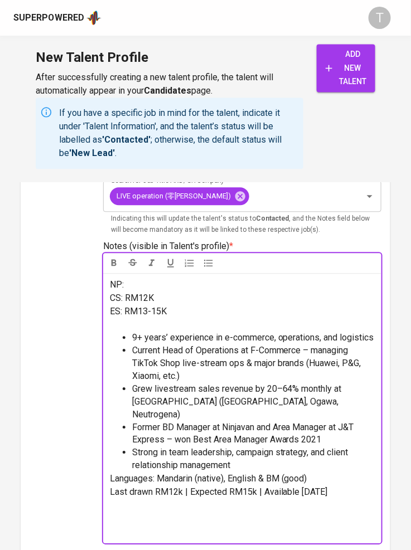
drag, startPoint x: 345, startPoint y: 480, endPoint x: 105, endPoint y: 462, distance: 240.4
click at [105, 462] on div "NP: CS: RM12K ES: RM13-15K ﻿ 9+ years’ experience in e-commerce, operations, an…" at bounding box center [242, 409] width 278 height 270
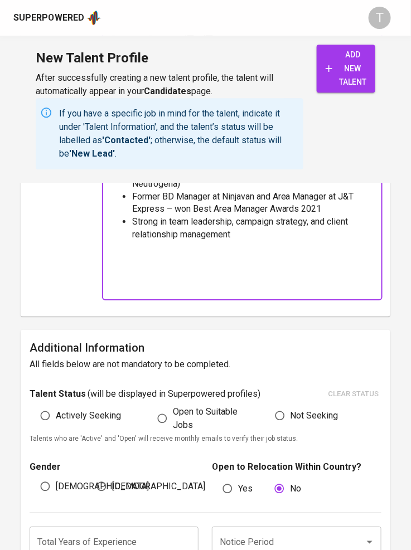
scroll to position [619, 0]
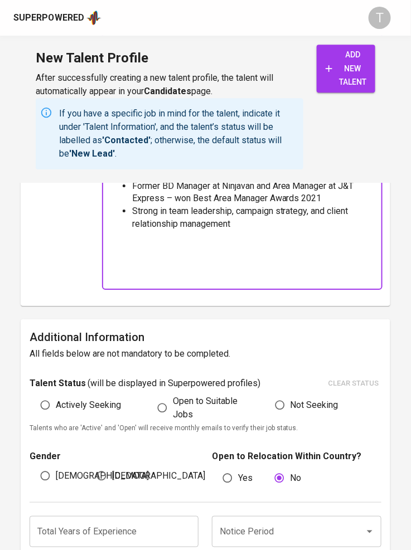
drag, startPoint x: 76, startPoint y: 392, endPoint x: 60, endPoint y: 448, distance: 57.5
click at [76, 399] on span "Actively Seeking" at bounding box center [88, 405] width 65 height 13
click at [56, 395] on input "Actively Seeking" at bounding box center [45, 405] width 21 height 21
radio input "true"
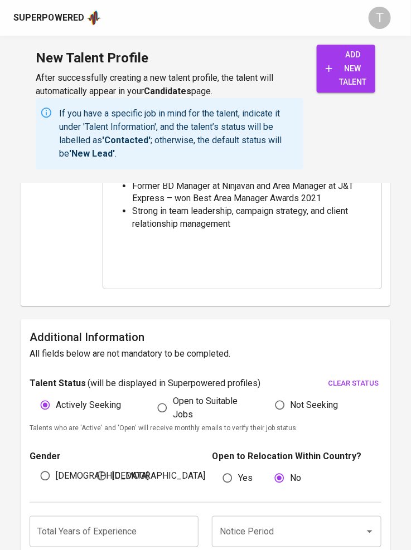
click at [58, 466] on label "Male" at bounding box center [92, 476] width 114 height 21
click at [56, 466] on input "Male" at bounding box center [45, 476] width 21 height 21
radio input "true"
click at [122, 516] on input "number" at bounding box center [114, 531] width 169 height 31
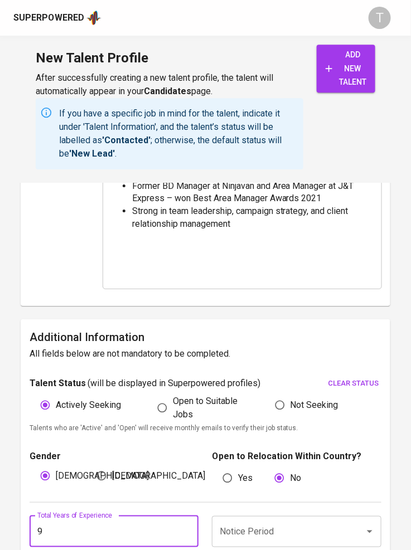
type input "9"
click at [308, 525] on input "Notice Period" at bounding box center [281, 531] width 128 height 21
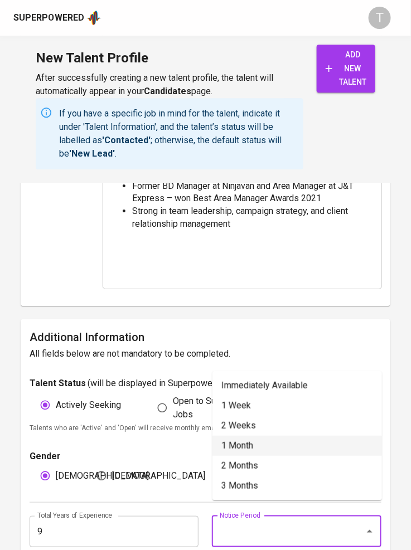
click at [287, 445] on li "1 Month" at bounding box center [296, 446] width 169 height 20
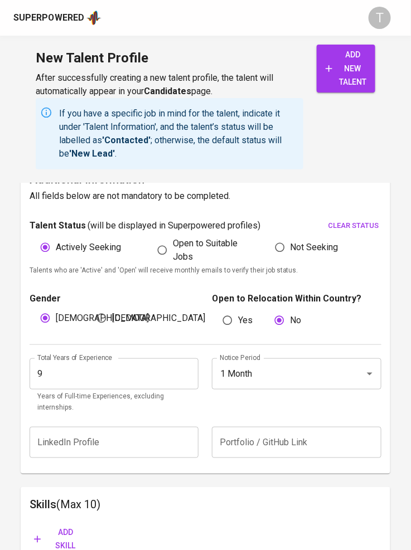
scroll to position [837, 0]
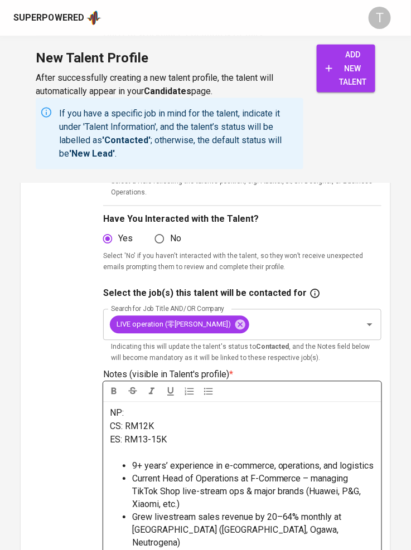
click at [134, 405] on div "Talent Information To add new talent, make sure all fields with * are completed…" at bounding box center [206, 557] width 370 height 1247
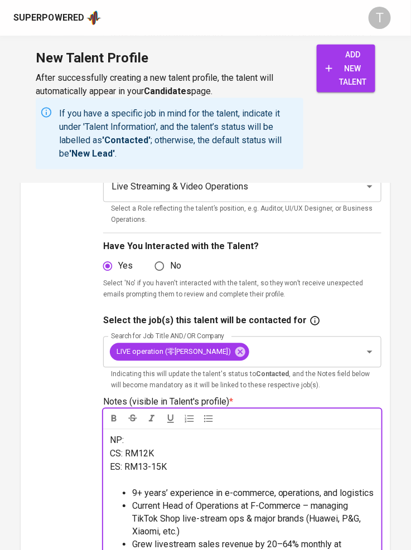
scroll to position [219, 0]
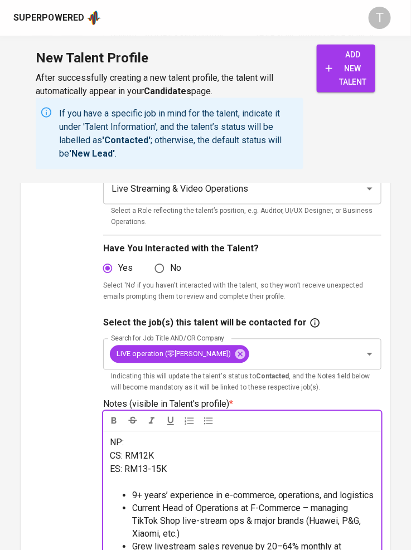
click at [142, 439] on p "NP:" at bounding box center [242, 443] width 265 height 13
click at [166, 439] on span "NP: available aOct 25" at bounding box center [151, 443] width 83 height 11
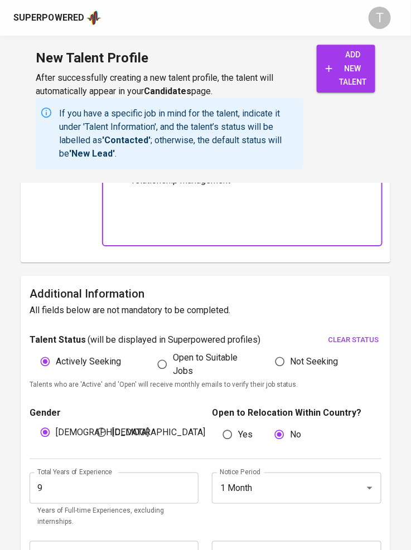
scroll to position [665, 0]
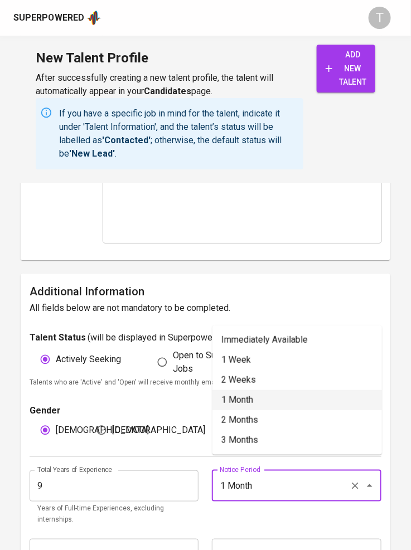
click at [260, 476] on input "1 Month" at bounding box center [281, 486] width 128 height 21
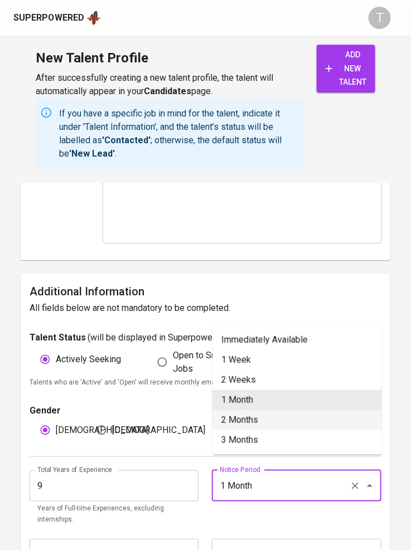
click at [278, 419] on li "2 Months" at bounding box center [296, 420] width 169 height 20
type input "2 Months"
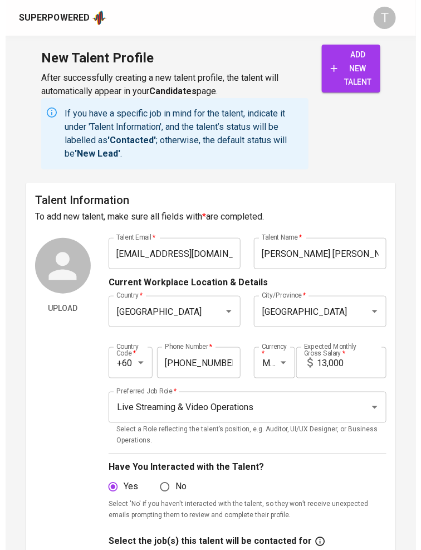
scroll to position [0, 0]
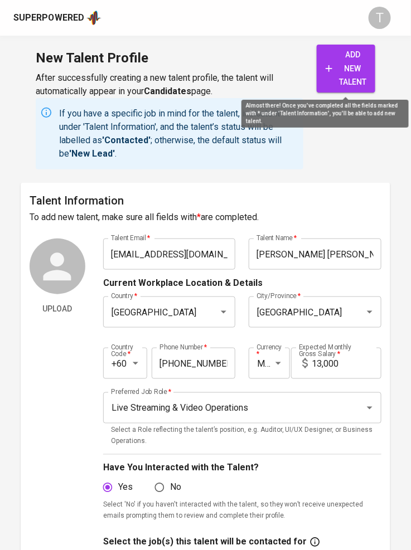
click at [348, 65] on span "add new talent" at bounding box center [346, 68] width 41 height 41
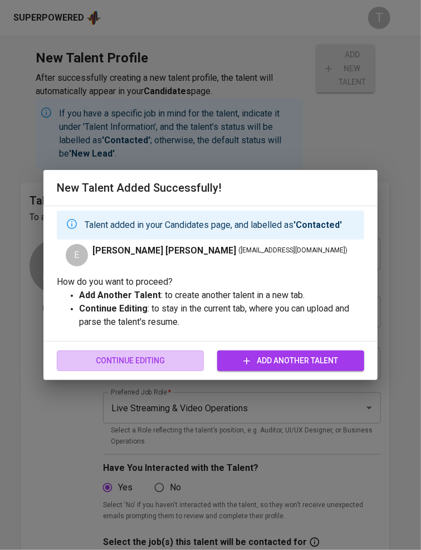
click at [171, 357] on span "Continue Editing" at bounding box center [130, 361] width 129 height 14
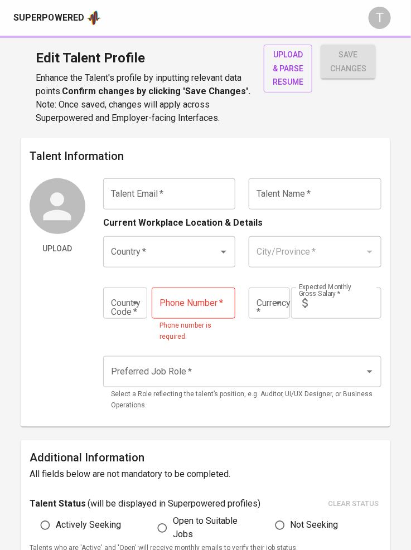
type input "evancheah102@gmail.com"
type input "[PERSON_NAME] [PERSON_NAME]"
type input "Malaysia"
type input "Kuala Lumpur"
type input "+60"
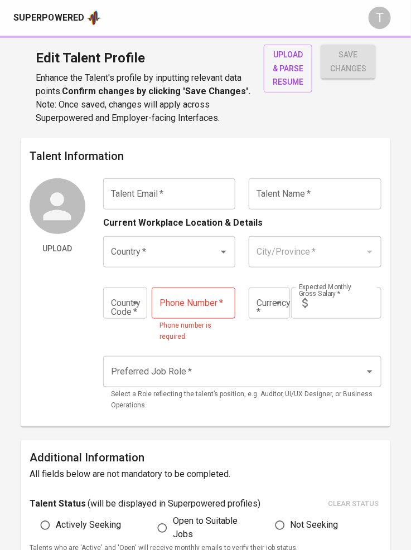
type input "12-679-8832"
type input "MYR"
type input "13,000"
type input "Live Streaming & Video Operations"
radio input "true"
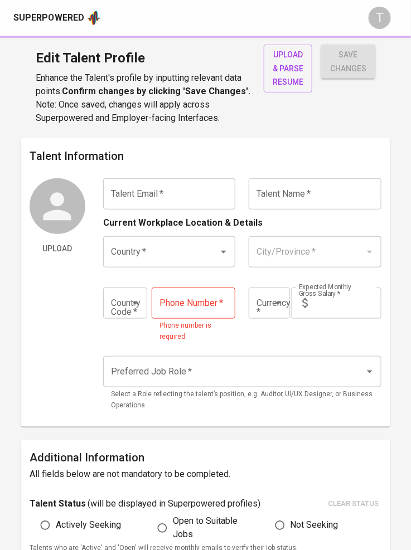
radio input "true"
type input "9"
type input "2 Months"
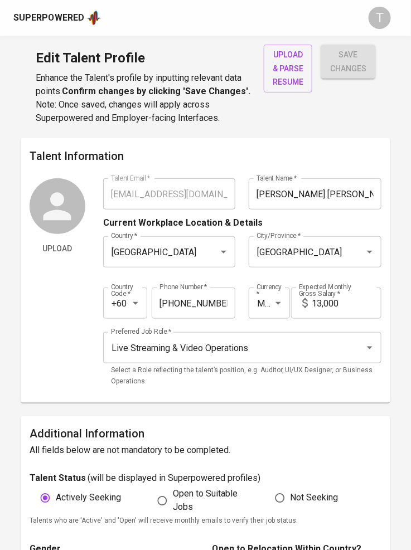
click at [295, 65] on span "upload & parse resume" at bounding box center [288, 68] width 31 height 41
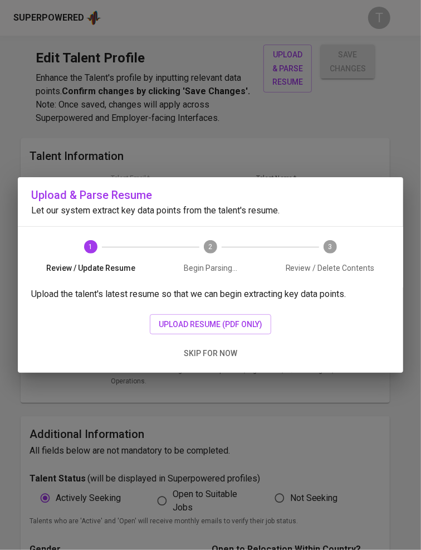
click at [210, 322] on span "upload resume (pdf only)" at bounding box center [211, 325] width 104 height 14
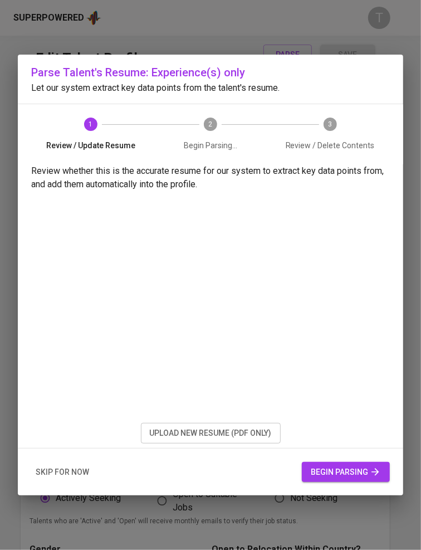
click at [366, 466] on span "begin parsing" at bounding box center [346, 473] width 70 height 14
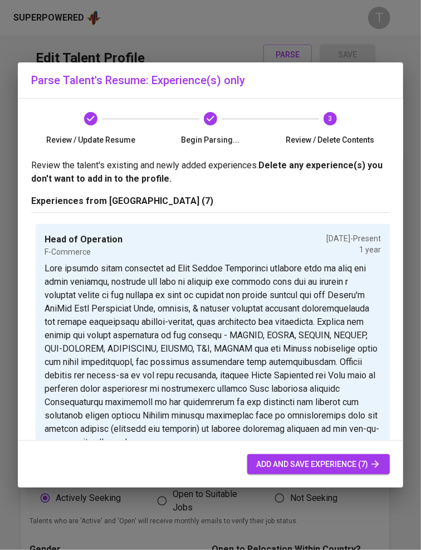
click at [309, 458] on span "add and save experience (7)" at bounding box center [318, 465] width 125 height 14
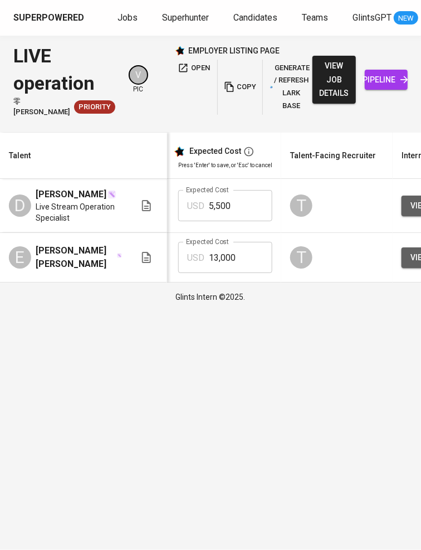
scroll to position [0, 532]
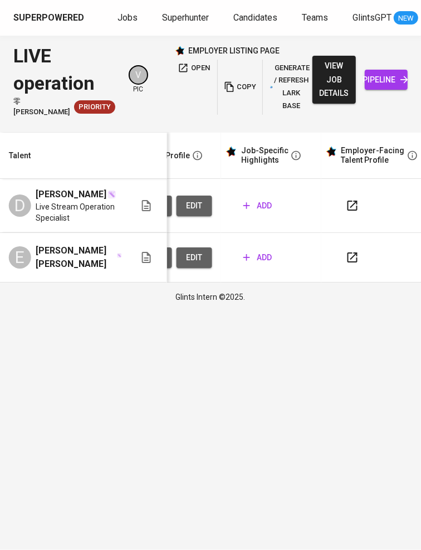
click at [263, 265] on span "add" at bounding box center [258, 258] width 28 height 14
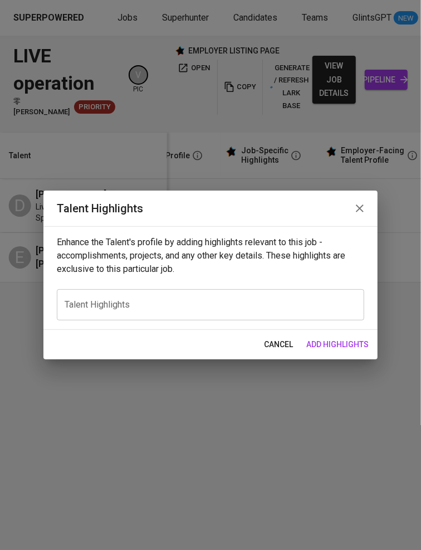
click at [121, 302] on textarea at bounding box center [211, 305] width 292 height 11
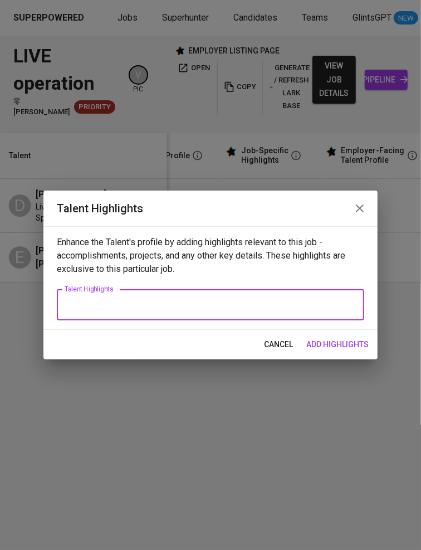
paste textarea "9+ years’ experience in e-commerce operations, livestream management, and logis…"
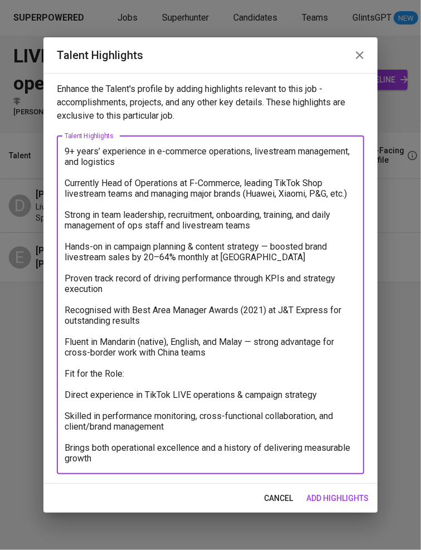
click at [67, 151] on textarea "9+ years’ experience in e-commerce operations, livestream management, and logis…" at bounding box center [211, 305] width 292 height 318
type textarea "Name9+ years’ experience in e-commerce operations, livestream management, and l…"
click at [363, 50] on icon "button" at bounding box center [359, 55] width 13 height 13
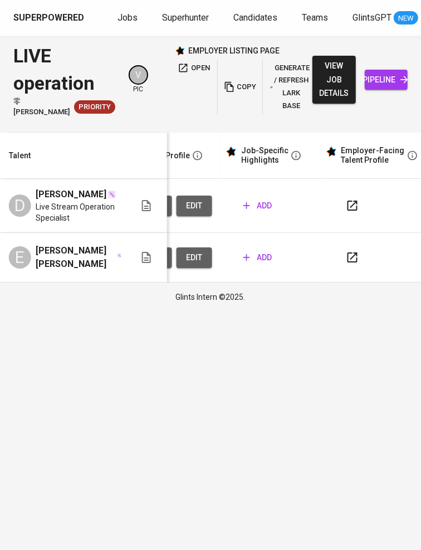
click at [259, 265] on span "add" at bounding box center [258, 258] width 28 height 14
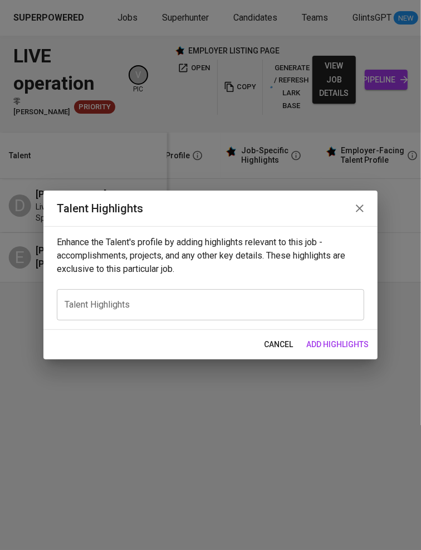
click at [176, 298] on div "x Talent Highlights" at bounding box center [211, 304] width 308 height 31
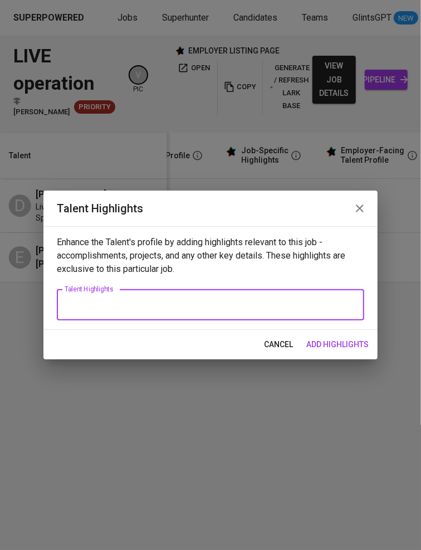
paste textarea "Lore: Ipsu Dolor Sit Amet Consec Adipis: Elitseddo Eiusmod 5212 Temporin Utlabo…"
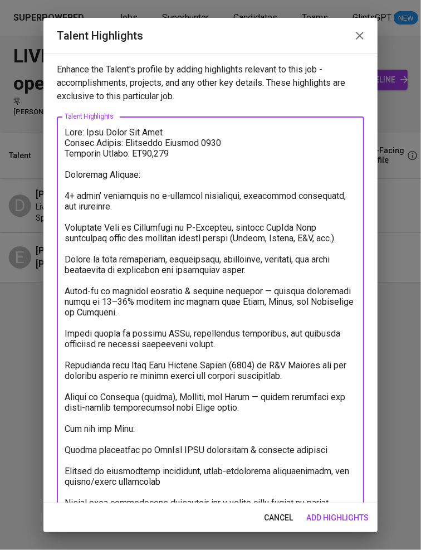
scroll to position [26, 0]
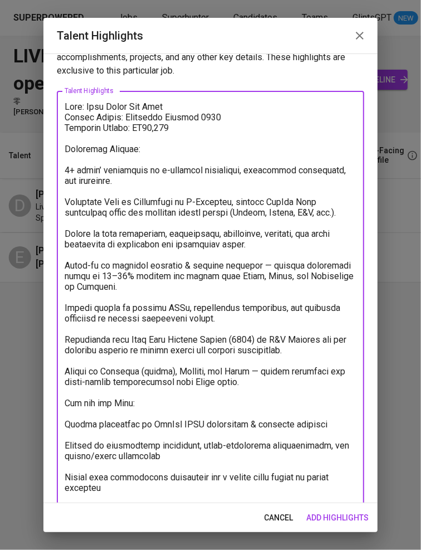
click at [147, 126] on textarea at bounding box center [211, 302] width 292 height 403
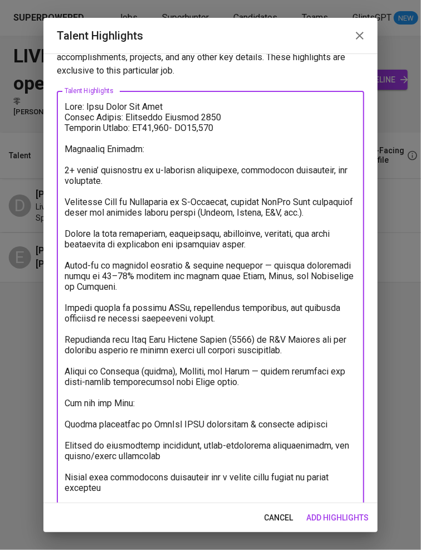
click at [65, 169] on textarea at bounding box center [211, 302] width 292 height 403
click at [67, 200] on textarea at bounding box center [211, 302] width 292 height 403
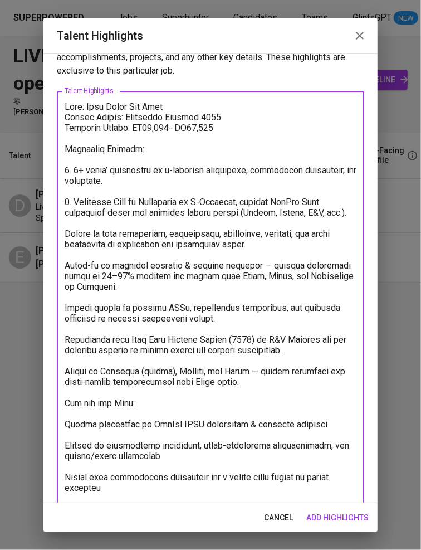
click at [67, 241] on textarea at bounding box center [211, 302] width 292 height 403
drag, startPoint x: 308, startPoint y: 243, endPoint x: 314, endPoint y: 248, distance: 7.5
click at [311, 244] on textarea at bounding box center [211, 302] width 292 height 403
click at [64, 279] on div "x Talent Highlights" at bounding box center [211, 302] width 308 height 423
click at [67, 275] on textarea at bounding box center [211, 302] width 292 height 403
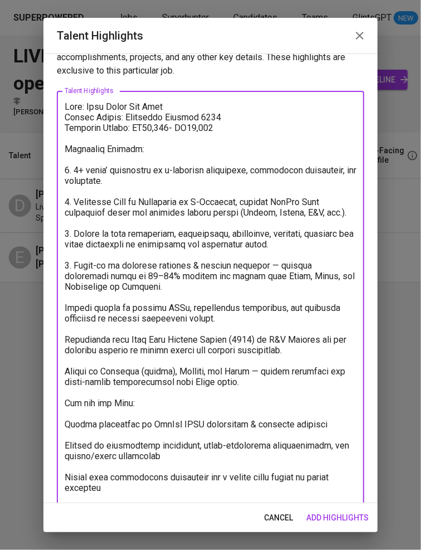
drag, startPoint x: 284, startPoint y: 273, endPoint x: 278, endPoint y: 275, distance: 5.8
click at [280, 274] on textarea at bounding box center [211, 302] width 292 height 403
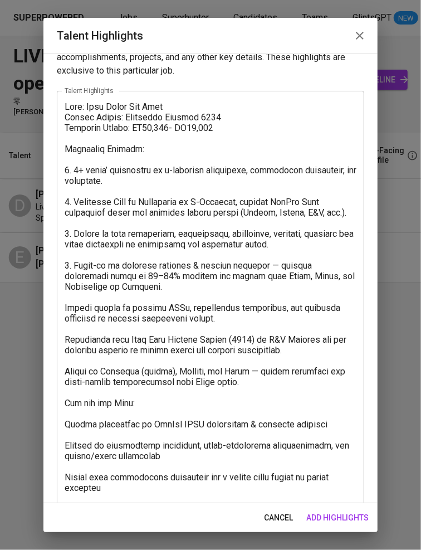
click at [62, 318] on div "x Talent Highlights" at bounding box center [211, 302] width 308 height 423
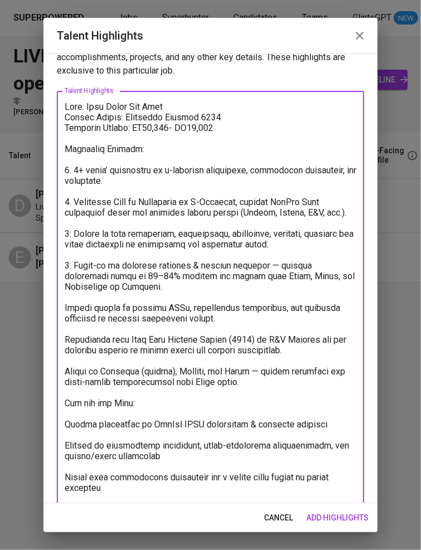
click at [66, 318] on textarea at bounding box center [211, 302] width 292 height 403
click at [65, 346] on textarea at bounding box center [211, 302] width 292 height 403
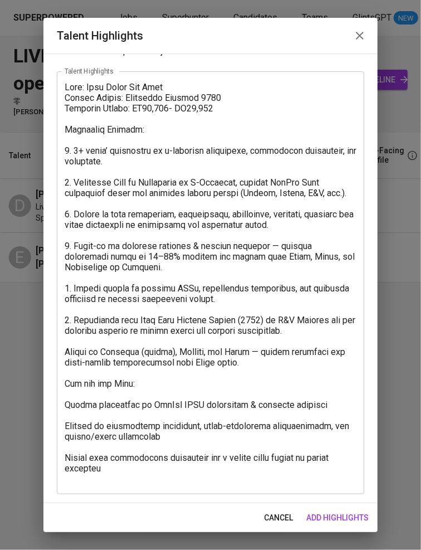
click at [64, 362] on div "x Talent Highlights" at bounding box center [211, 282] width 308 height 423
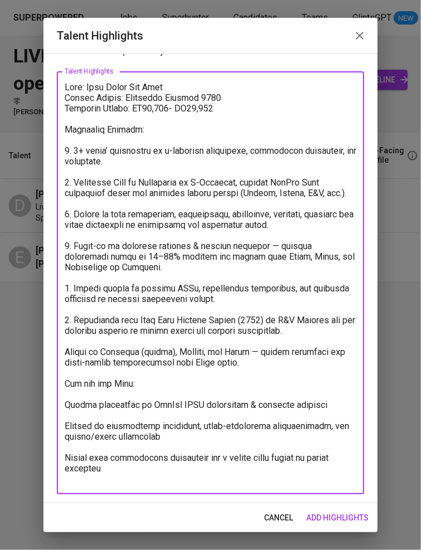
click at [66, 363] on textarea at bounding box center [211, 283] width 292 height 403
drag, startPoint x: 258, startPoint y: 362, endPoint x: 264, endPoint y: 371, distance: 10.1
click at [264, 371] on textarea at bounding box center [211, 283] width 292 height 403
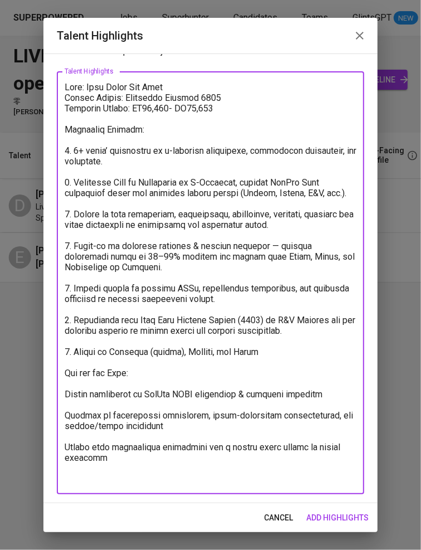
scroll to position [35, 0]
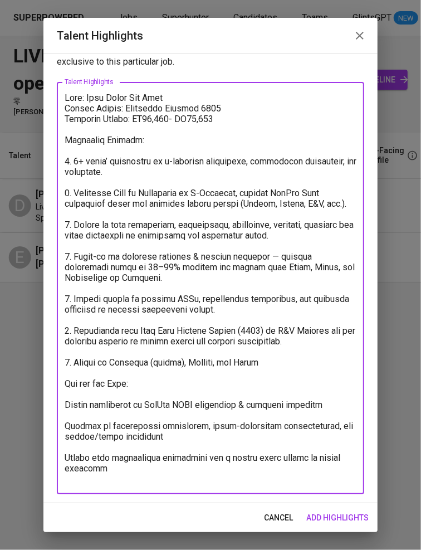
drag, startPoint x: 137, startPoint y: 395, endPoint x: 57, endPoint y: 393, distance: 79.7
click at [57, 393] on div "x Talent Highlights" at bounding box center [211, 288] width 308 height 413
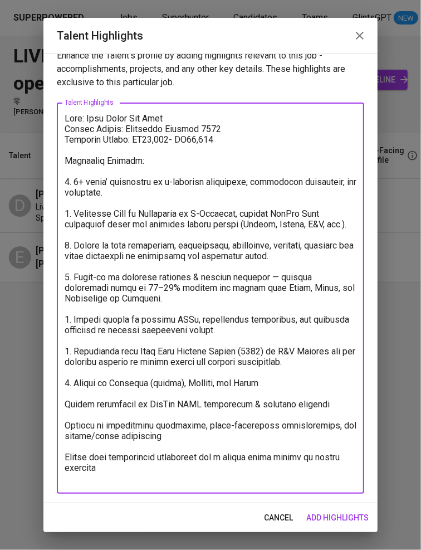
scroll to position [13, 0]
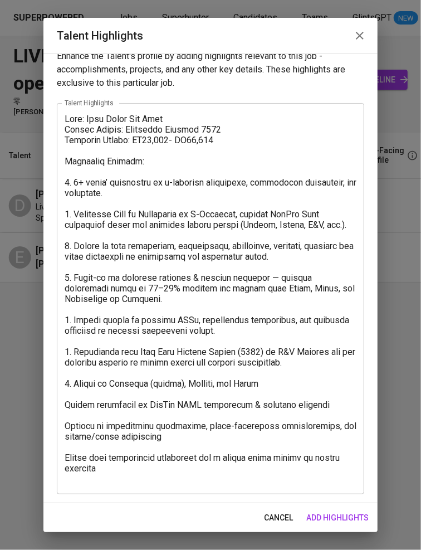
drag, startPoint x: 64, startPoint y: 416, endPoint x: 69, endPoint y: 421, distance: 7.1
click at [65, 417] on div "x Talent Highlights" at bounding box center [211, 298] width 308 height 391
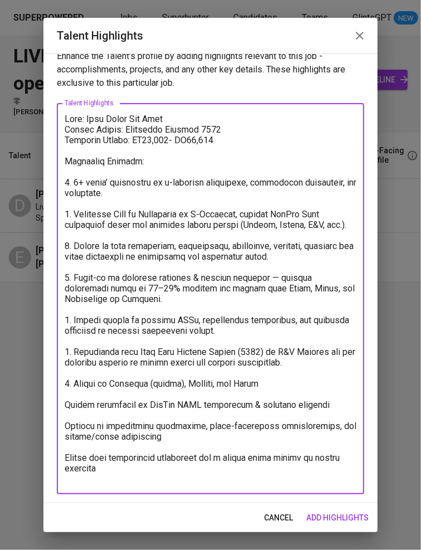
click at [67, 415] on textarea at bounding box center [211, 299] width 292 height 371
click at [66, 438] on textarea at bounding box center [211, 299] width 292 height 371
drag, startPoint x: 66, startPoint y: 469, endPoint x: 108, endPoint y: 478, distance: 42.1
click at [108, 478] on textarea at bounding box center [211, 299] width 292 height 371
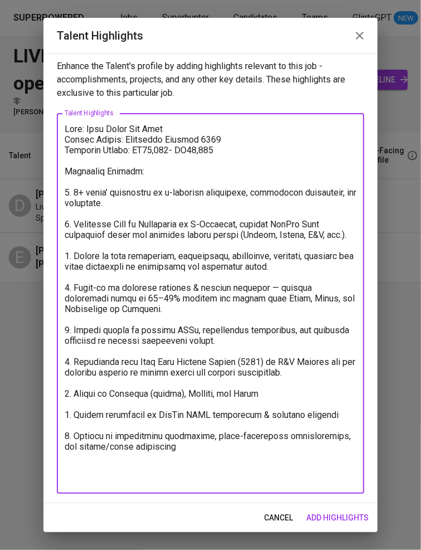
scroll to position [3, 0]
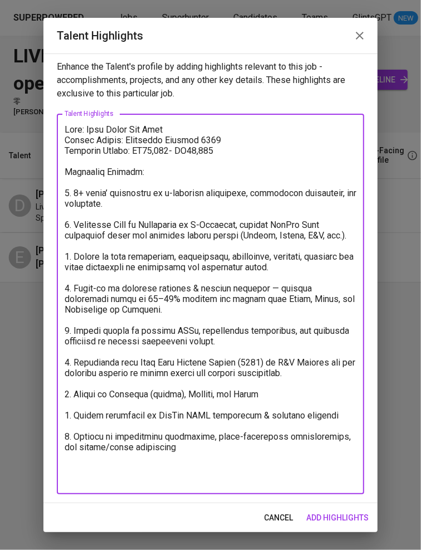
type textarea "Name: Evan Cheah Hua Tong Notice Period: Available October 2025 Expected Salary…"
click at [360, 520] on span "add highlights" at bounding box center [338, 518] width 62 height 14
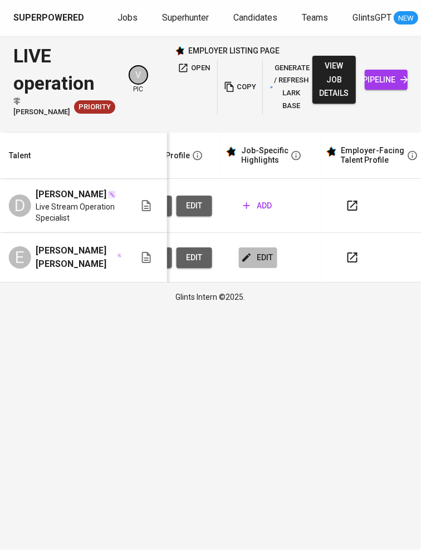
click at [265, 265] on span "edit" at bounding box center [259, 258] width 30 height 14
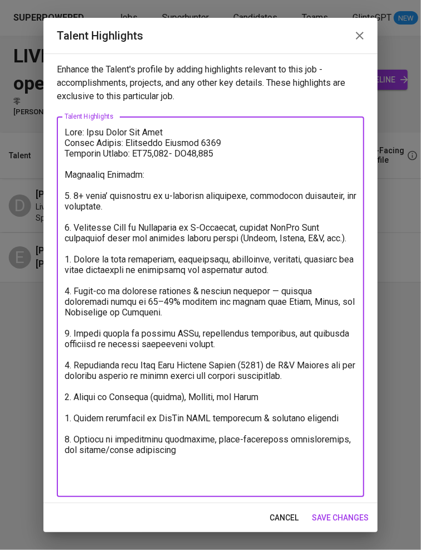
drag, startPoint x: 220, startPoint y: 474, endPoint x: 38, endPoint y: 117, distance: 401.4
click at [38, 117] on div "Talent Highlights Enhance the Talent's profile by adding highlights relevant to…" at bounding box center [210, 275] width 421 height 550
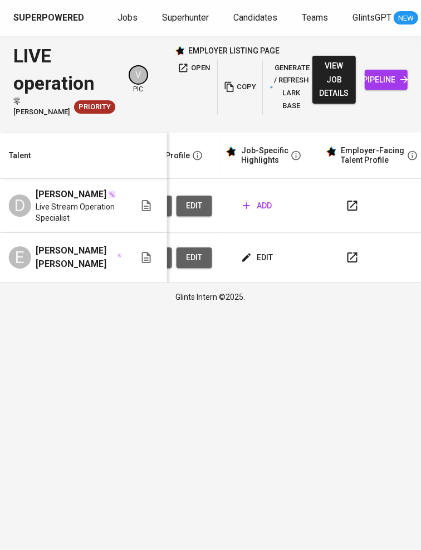
click at [256, 212] on span "add" at bounding box center [258, 206] width 28 height 14
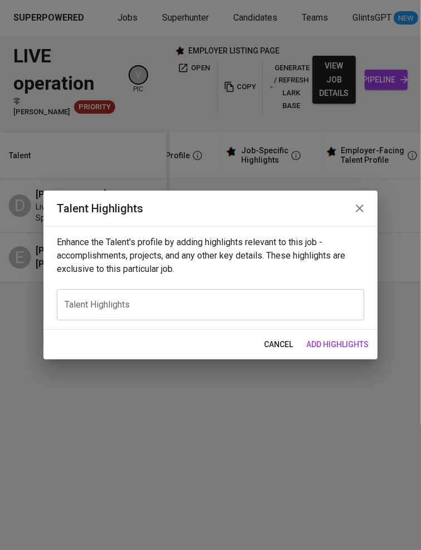
click at [299, 312] on div "x Talent Highlights" at bounding box center [211, 304] width 308 height 31
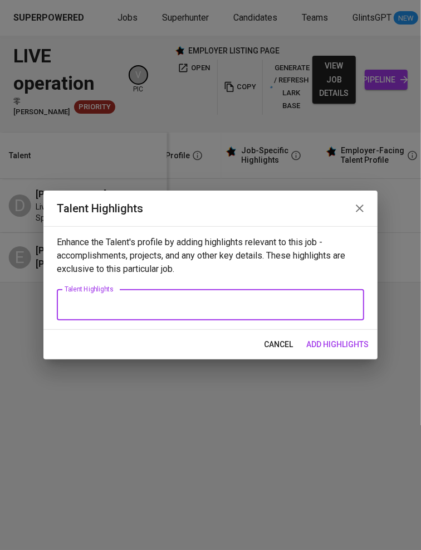
paste textarea "Name: Darren Adam Ng Notice Period: Immediate Expected Salary: RM10,000 – RM12,…"
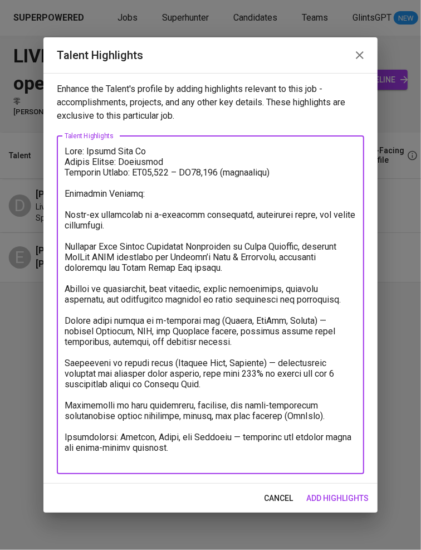
drag, startPoint x: 282, startPoint y: 171, endPoint x: 133, endPoint y: 171, distance: 148.9
click at [133, 171] on textarea at bounding box center [211, 305] width 292 height 318
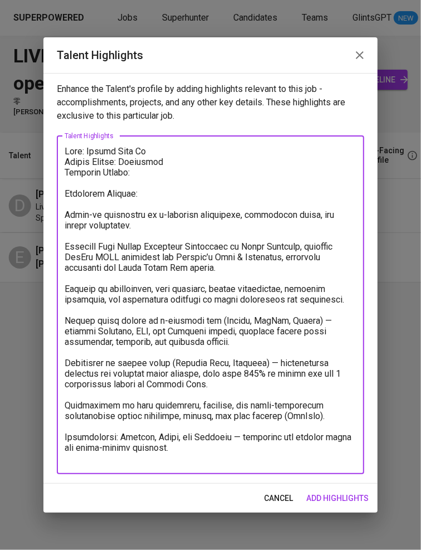
type textarea "Name: Darren Adam Ng Notice Period: Immediate Expected Salary: Candidate Summar…"
click at [331, 502] on span "add highlights" at bounding box center [338, 499] width 62 height 14
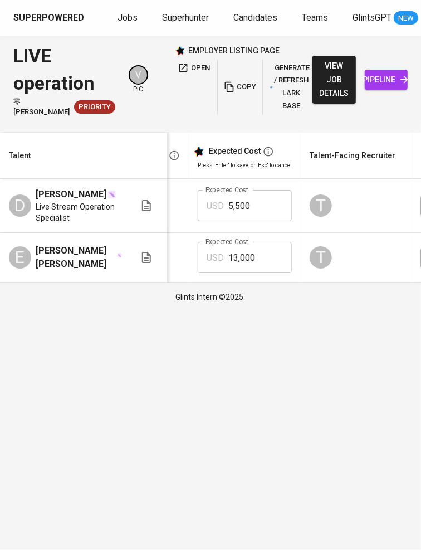
scroll to position [0, 246]
click at [259, 214] on input "5,500" at bounding box center [262, 205] width 64 height 31
type input "5"
type input "6,000"
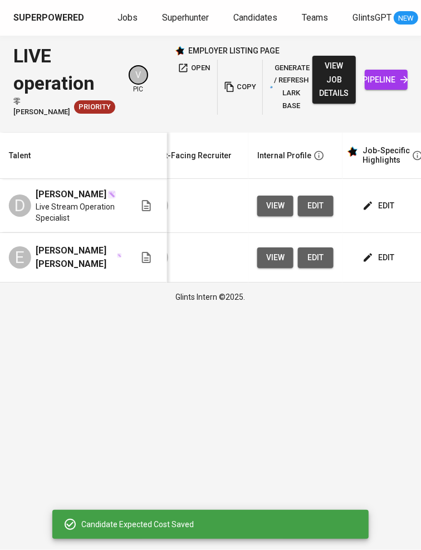
scroll to position [0, 0]
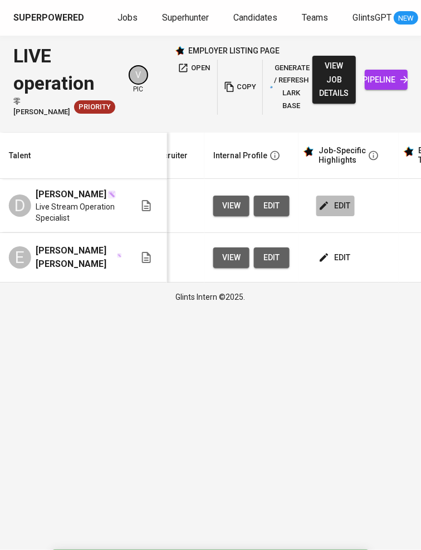
click at [348, 212] on button "edit" at bounding box center [336, 206] width 38 height 21
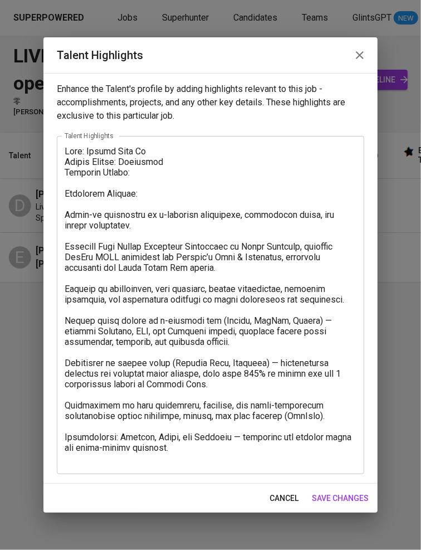
click at [148, 174] on textarea at bounding box center [211, 305] width 292 height 318
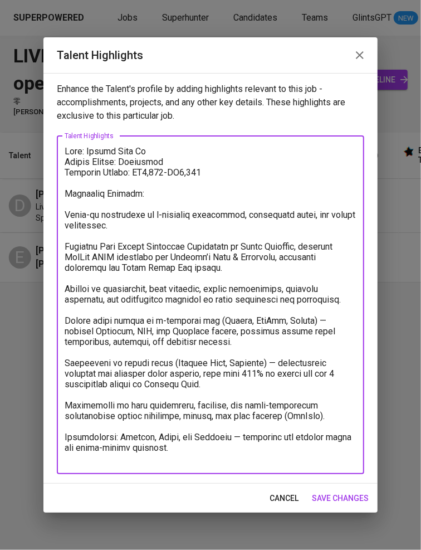
click at [65, 219] on textarea at bounding box center [211, 305] width 292 height 318
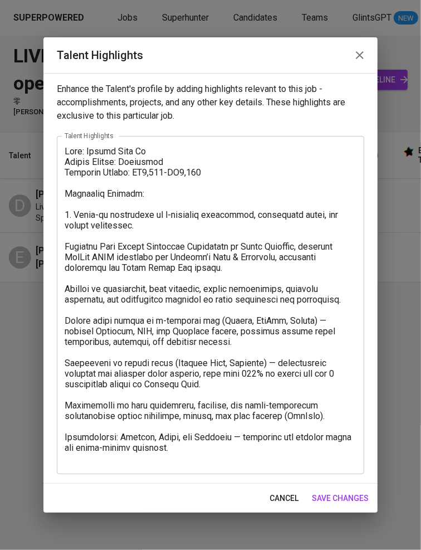
click at [63, 245] on div "x Talent Highlights" at bounding box center [211, 305] width 308 height 338
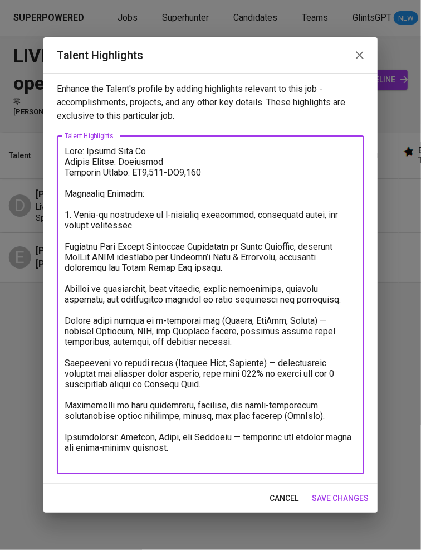
drag, startPoint x: 66, startPoint y: 249, endPoint x: 70, endPoint y: 259, distance: 10.8
click at [66, 251] on textarea at bounding box center [211, 305] width 292 height 318
click at [63, 285] on div "x Talent Highlights" at bounding box center [211, 305] width 308 height 338
drag, startPoint x: 67, startPoint y: 288, endPoint x: 63, endPoint y: 298, distance: 11.3
click at [66, 288] on textarea at bounding box center [211, 305] width 292 height 318
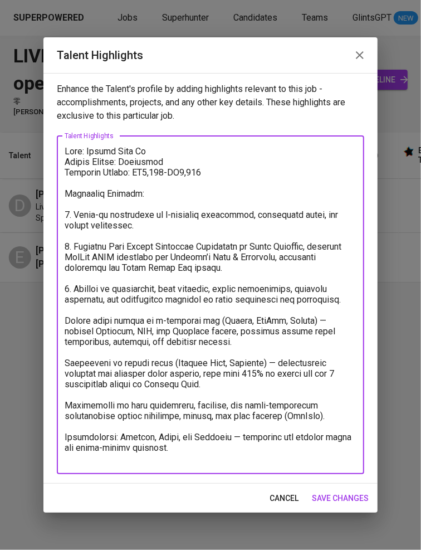
click at [65, 330] on textarea at bounding box center [211, 305] width 292 height 318
click at [64, 374] on div "x Talent Highlights" at bounding box center [211, 305] width 308 height 338
click at [65, 376] on textarea at bounding box center [211, 305] width 292 height 318
click at [65, 413] on textarea at bounding box center [211, 305] width 292 height 318
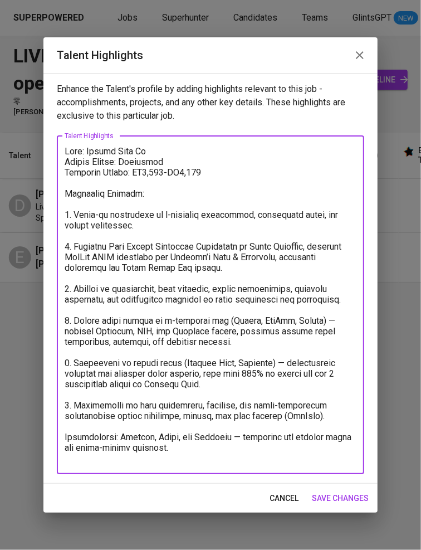
click at [65, 449] on textarea at bounding box center [211, 305] width 292 height 318
drag, startPoint x: 239, startPoint y: 448, endPoint x: 248, endPoint y: 464, distance: 19.0
click at [248, 464] on div "x Talent Highlights" at bounding box center [211, 305] width 308 height 338
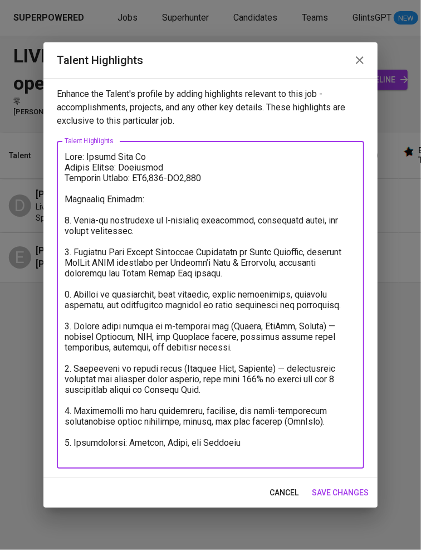
type textarea "Name: Darren Adam Ng Notice Period: Immediate Expected Salary: RM5,500-RM6,500 …"
click at [347, 487] on span "save changes" at bounding box center [340, 493] width 57 height 14
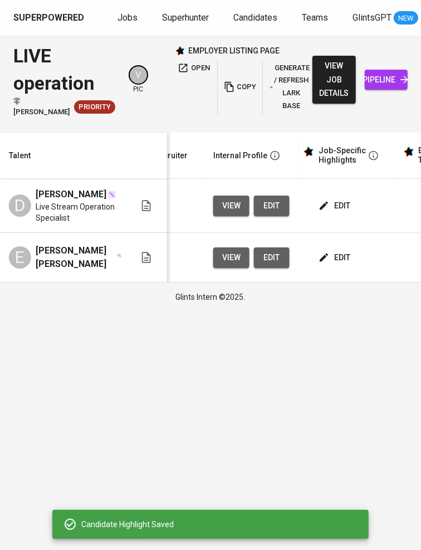
scroll to position [0, 530]
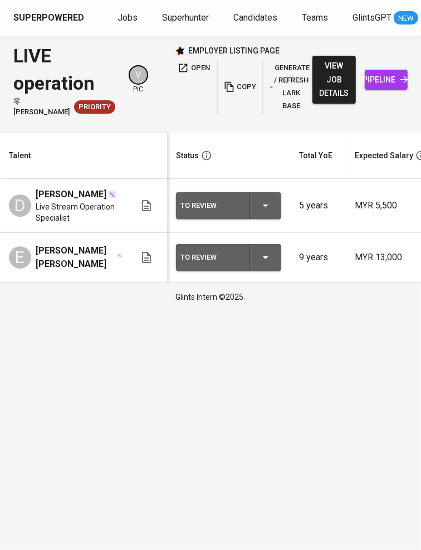
click at [264, 207] on icon "button" at bounding box center [266, 206] width 6 height 3
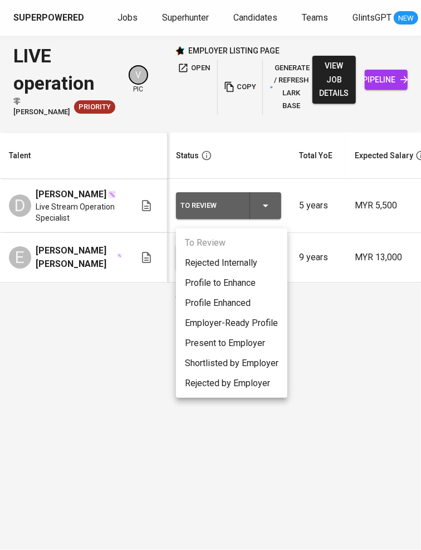
click at [229, 340] on li "Present to Employer" at bounding box center [232, 343] width 112 height 20
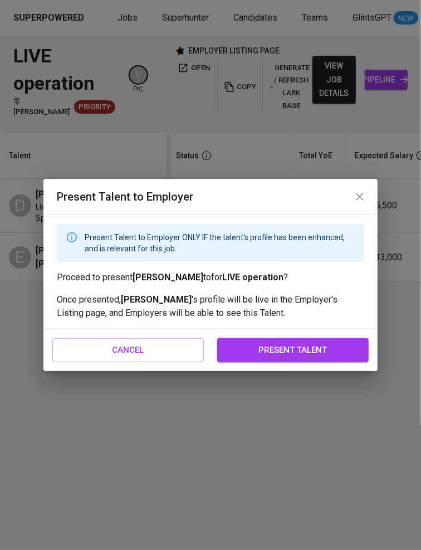
click at [306, 343] on span "present talent" at bounding box center [293, 350] width 127 height 14
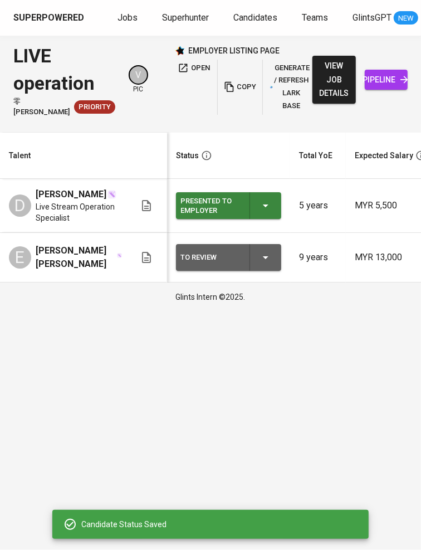
click at [263, 264] on icon "button" at bounding box center [265, 257] width 13 height 13
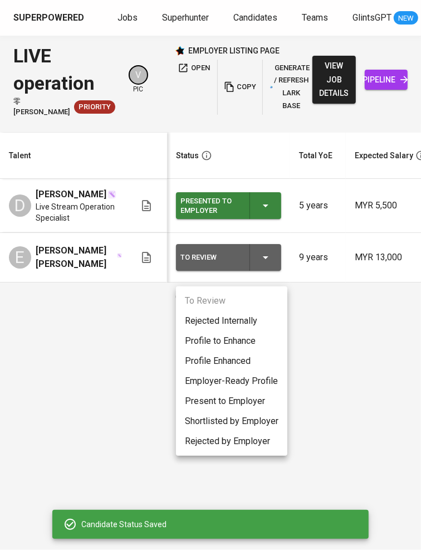
click at [227, 399] on li "Present to Employer" at bounding box center [232, 401] width 112 height 20
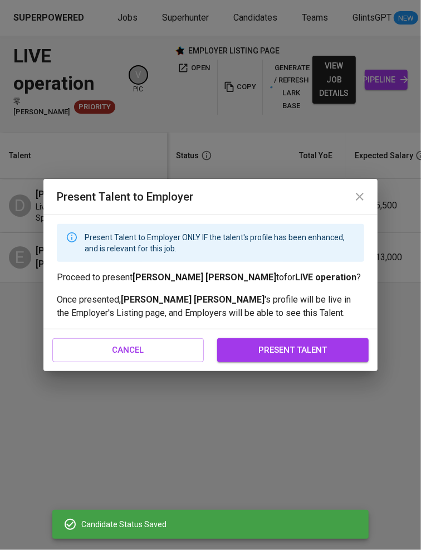
click at [313, 356] on span "present talent" at bounding box center [293, 350] width 127 height 14
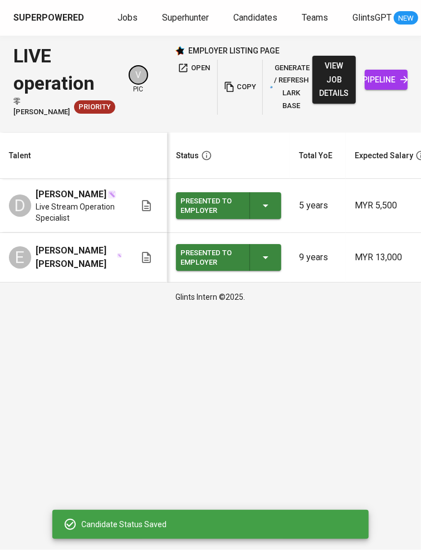
click at [226, 84] on span "copy" at bounding box center [240, 87] width 30 height 13
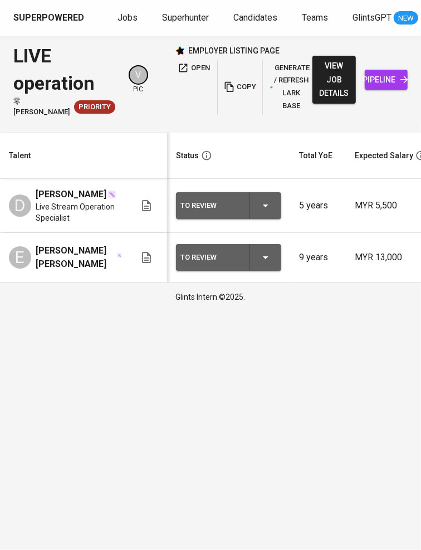
click at [129, 14] on span "Jobs" at bounding box center [128, 17] width 20 height 11
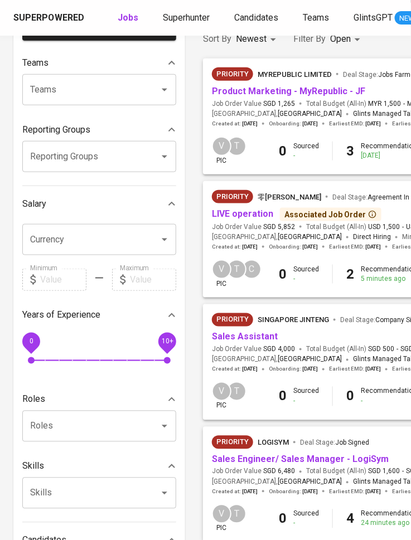
scroll to position [107, 0]
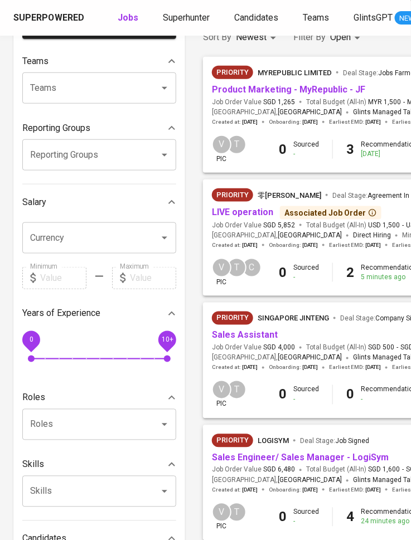
click at [274, 458] on link "Sales Engineer/ Sales Manager - LogiSym" at bounding box center [300, 458] width 177 height 11
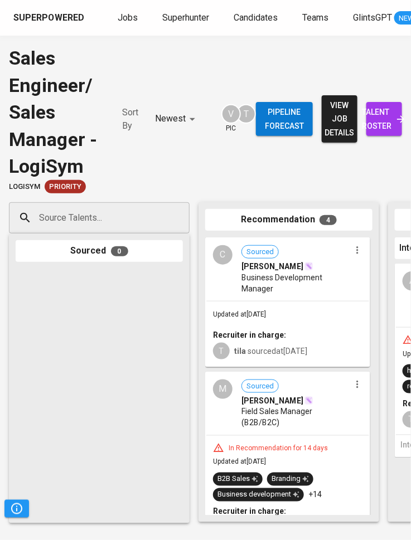
click at [375, 118] on span "talent roster" at bounding box center [384, 118] width 18 height 27
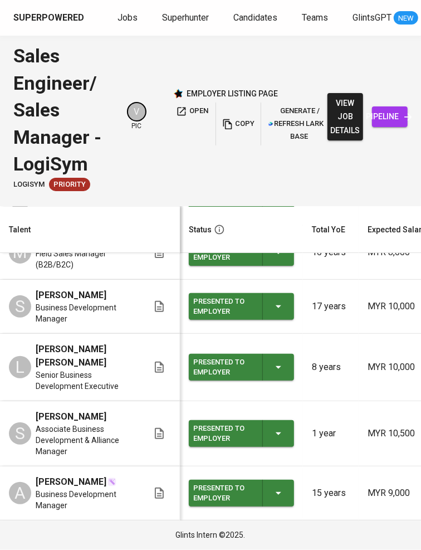
scroll to position [151, 532]
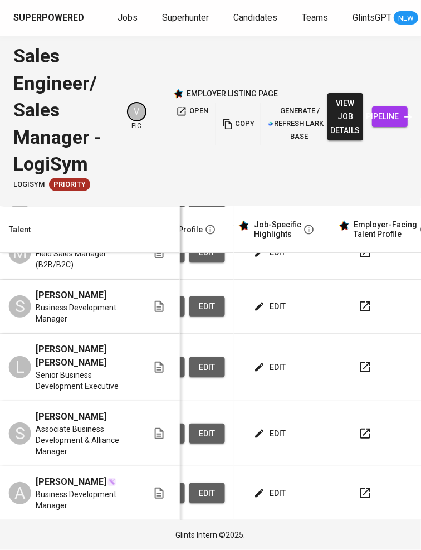
click at [264, 487] on span "edit" at bounding box center [271, 494] width 30 height 14
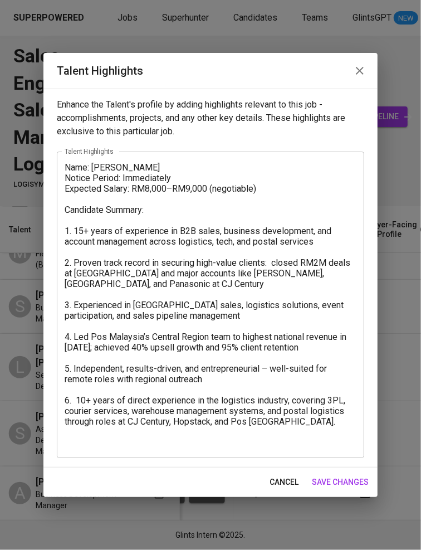
drag, startPoint x: 64, startPoint y: 170, endPoint x: 293, endPoint y: 464, distance: 373.0
click at [293, 465] on div "Enhance the Talent's profile by adding highlights relevant to this job - accomp…" at bounding box center [210, 278] width 335 height 379
